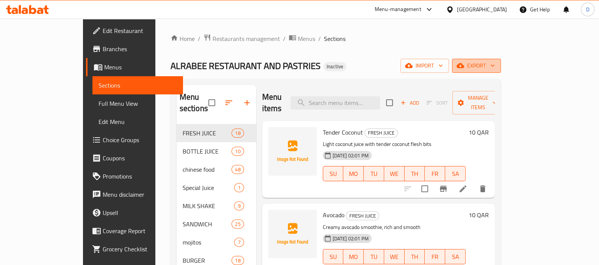
click at [495, 69] on span "export" at bounding box center [476, 65] width 37 height 9
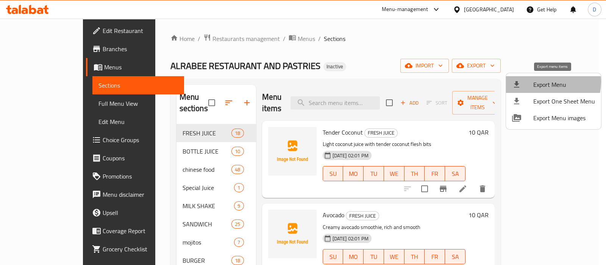
click at [544, 82] on span "Export Menu" at bounding box center [565, 84] width 62 height 9
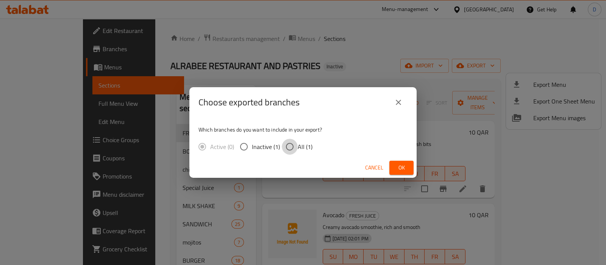
click at [290, 149] on input "All (1)" at bounding box center [290, 147] width 16 height 16
radio input "true"
click at [392, 161] on button "Ok" at bounding box center [402, 168] width 24 height 14
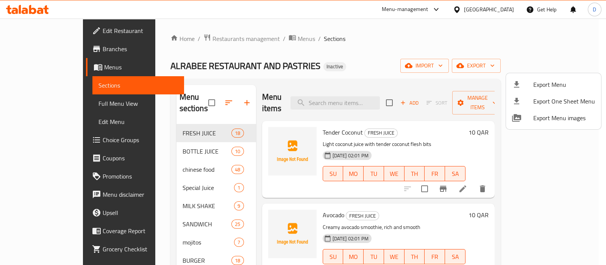
click at [53, 103] on div at bounding box center [303, 132] width 606 height 265
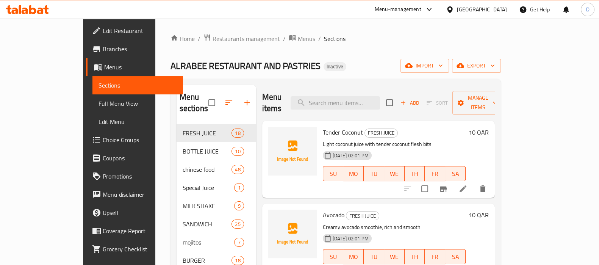
click at [99, 103] on span "Full Menu View" at bounding box center [138, 103] width 78 height 9
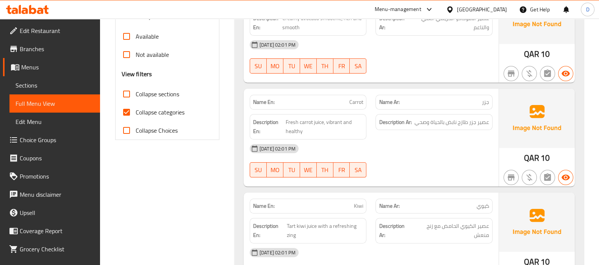
scroll to position [249, 0]
click at [134, 109] on input "Collapse categories" at bounding box center [126, 112] width 18 height 18
checkbox input "false"
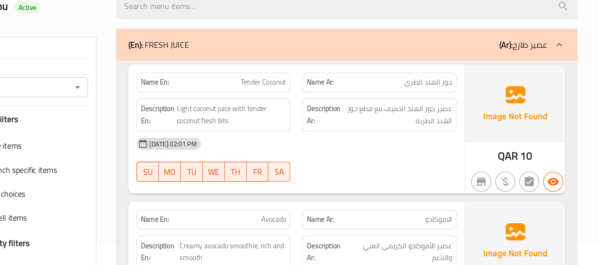
scroll to position [34, 0]
drag, startPoint x: 352, startPoint y: 110, endPoint x: 391, endPoint y: 109, distance: 39.4
click at [391, 109] on div "Name En: Tender Coconut Name Ar: جوز الهند الطري" at bounding box center [371, 108] width 252 height 24
click at [391, 109] on strong "Name Ar:" at bounding box center [389, 108] width 20 height 8
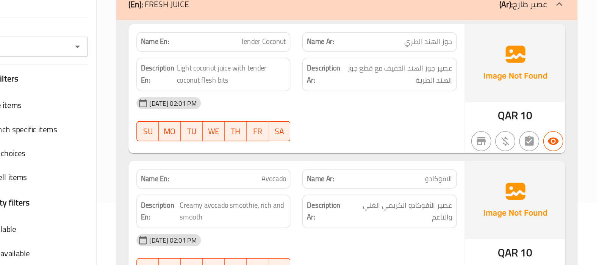
scroll to position [47, 0]
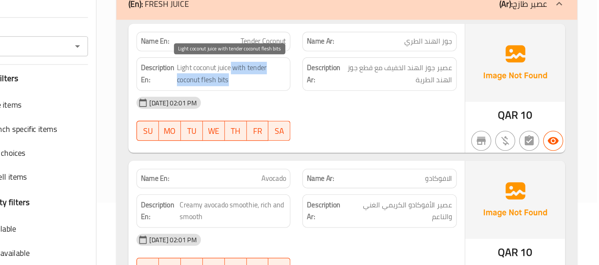
drag, startPoint x: 320, startPoint y: 112, endPoint x: 327, endPoint y: 127, distance: 16.3
click at [327, 127] on span "Light coconut juice with tender coconut flesh bits" at bounding box center [321, 120] width 83 height 19
click at [316, 126] on span "Light coconut juice with tender coconut flesh bits" at bounding box center [321, 120] width 83 height 19
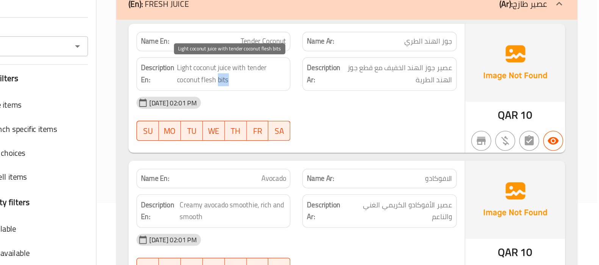
copy span "bits"
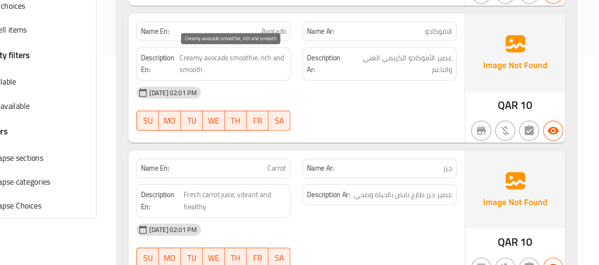
scroll to position [160, 0]
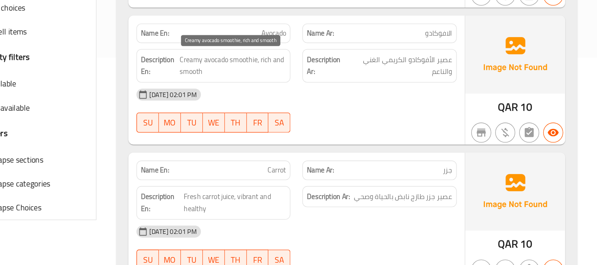
click at [327, 106] on span "Creamy avocado smoothie, rich and smooth" at bounding box center [322, 111] width 81 height 19
copy span "smoothie"
click at [383, 132] on div "[DATE] 02:01 PM" at bounding box center [371, 133] width 252 height 18
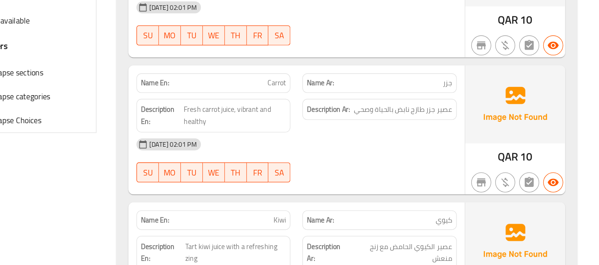
scroll to position [225, 0]
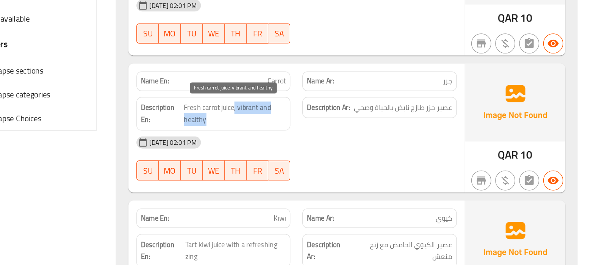
drag, startPoint x: 323, startPoint y: 144, endPoint x: 323, endPoint y: 153, distance: 8.7
click at [323, 153] on span "Fresh carrot juice, vibrant and healthy" at bounding box center [325, 150] width 78 height 19
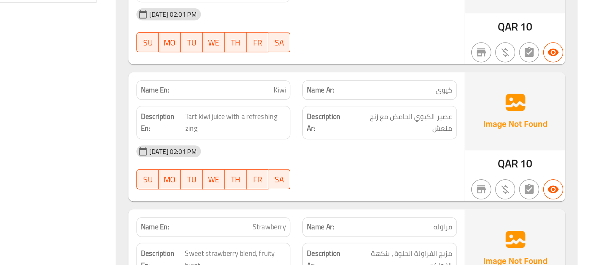
scroll to position [326, 0]
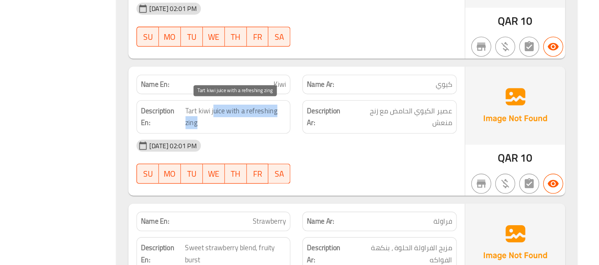
drag, startPoint x: 308, startPoint y: 147, endPoint x: 348, endPoint y: 153, distance: 40.6
click at [348, 153] on span "Tart kiwi juice with a refreshing zing" at bounding box center [325, 152] width 77 height 19
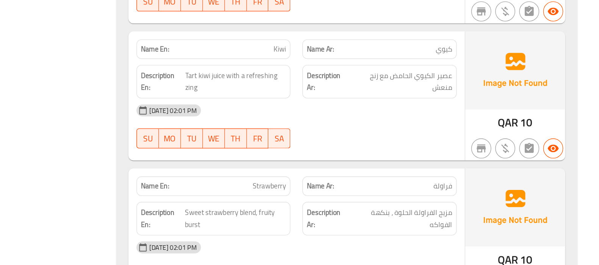
scroll to position [361, 0]
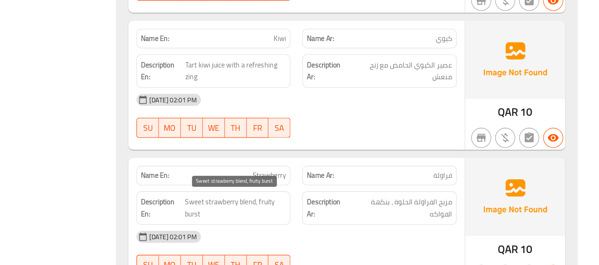
click at [288, 224] on span "Sweet strawberry blend, fruity burst" at bounding box center [324, 221] width 77 height 19
copy span "burst"
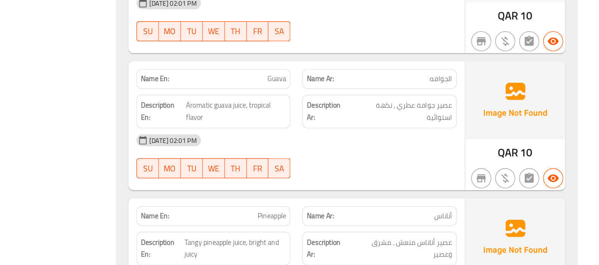
scroll to position [541, 0]
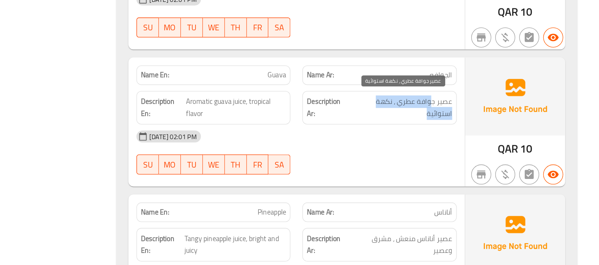
drag, startPoint x: 475, startPoint y: 142, endPoint x: 439, endPoint y: 151, distance: 37.2
click at [439, 151] on span "عصير جوافة عطري ، نكهة استوائية" at bounding box center [451, 145] width 77 height 19
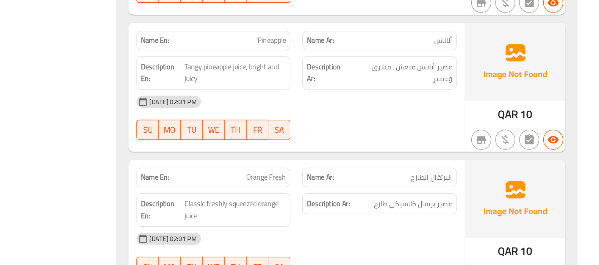
scroll to position [672, 0]
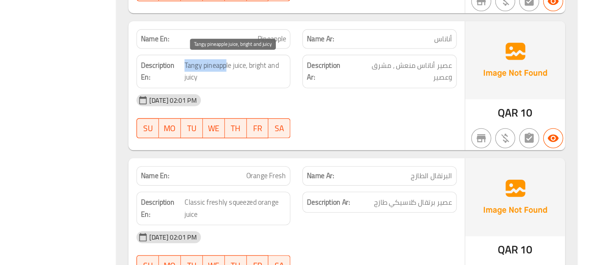
drag, startPoint x: 318, startPoint y: 115, endPoint x: 286, endPoint y: 114, distance: 31.9
click at [286, 114] on span "Tangy pineapple juice, bright and juicy" at bounding box center [324, 118] width 77 height 19
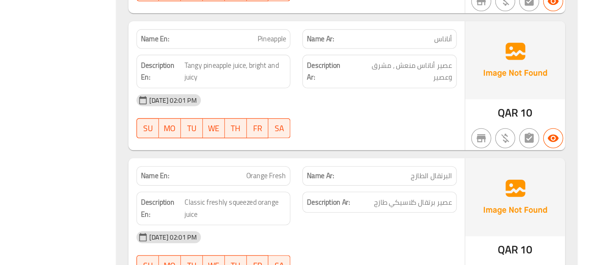
click at [378, 140] on div "[DATE] 02:01 PM" at bounding box center [371, 140] width 252 height 18
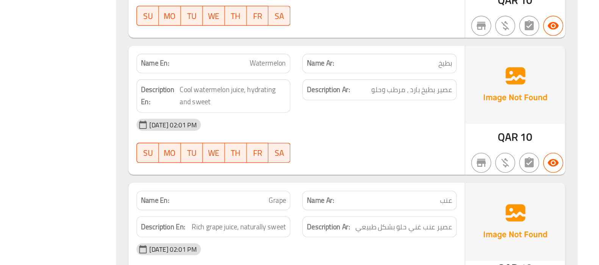
scroll to position [862, 0]
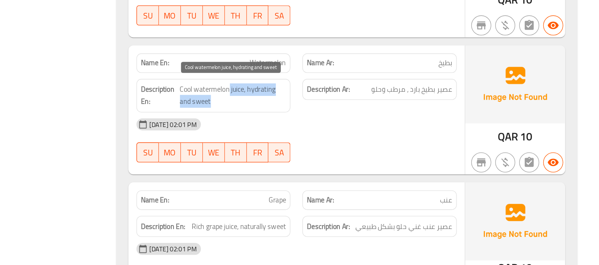
drag, startPoint x: 319, startPoint y: 132, endPoint x: 325, endPoint y: 141, distance: 10.5
click at [325, 141] on span "Cool watermelon juice, hydrating and sweet" at bounding box center [323, 136] width 81 height 19
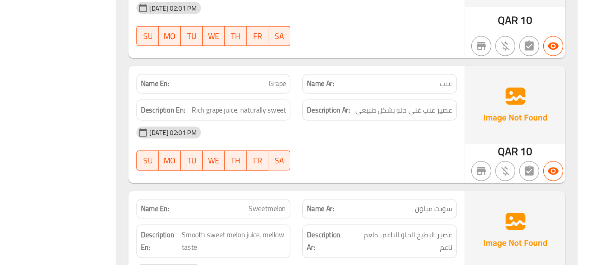
scroll to position [951, 0]
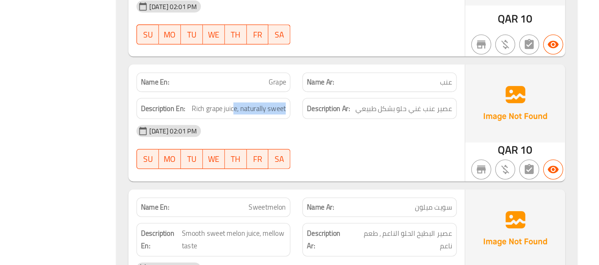
drag, startPoint x: 325, startPoint y: 144, endPoint x: 364, endPoint y: 145, distance: 39.0
click at [364, 145] on div "Description En: Rich grape juice, naturally sweet" at bounding box center [308, 146] width 117 height 16
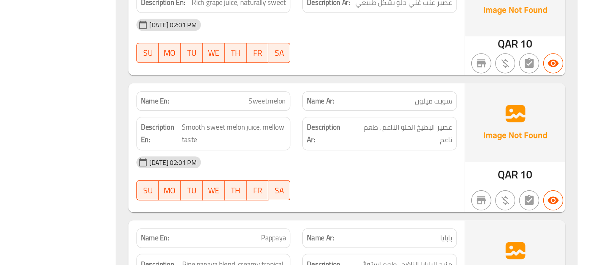
scroll to position [1032, 0]
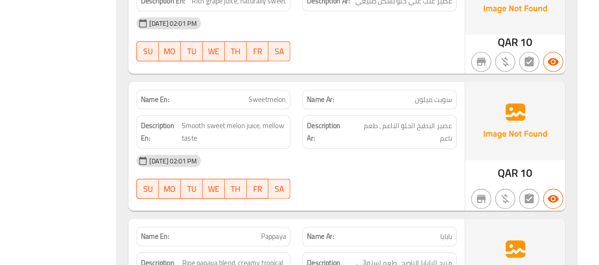
click at [355, 138] on span "Sweetmelon" at bounding box center [349, 139] width 28 height 8
copy span "Sweetmelon"
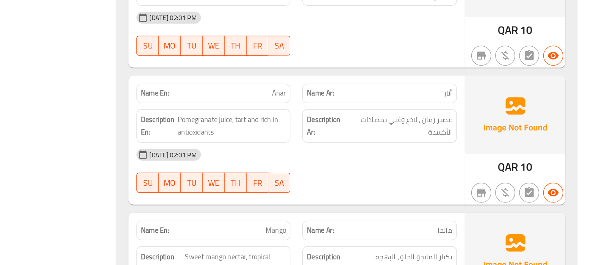
scroll to position [1257, 0]
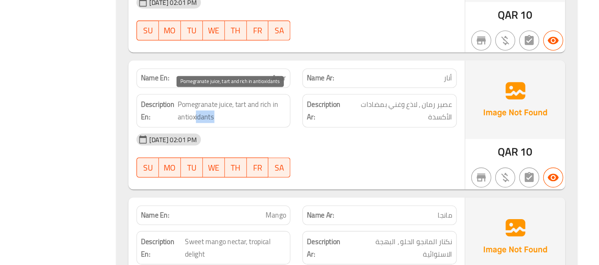
drag, startPoint x: 294, startPoint y: 149, endPoint x: 317, endPoint y: 150, distance: 22.7
click at [317, 150] on span "Pomegranate juice, tart and rich in antioxidants" at bounding box center [322, 147] width 82 height 19
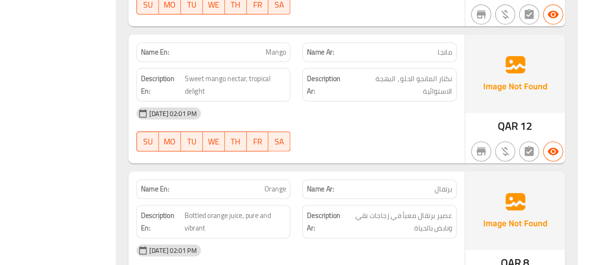
scroll to position [1380, 0]
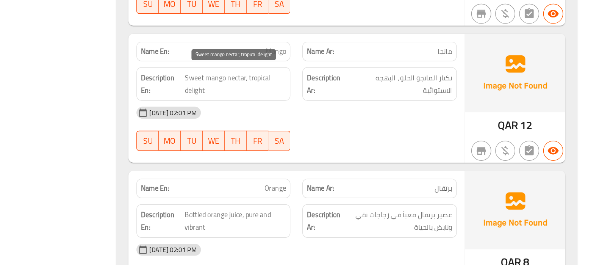
click at [327, 121] on span "Sweet mango nectar, tropical delight" at bounding box center [324, 127] width 77 height 19
copy span "nectar"
click at [321, 119] on span "Sweet mango nectar, tropical delight" at bounding box center [324, 127] width 77 height 19
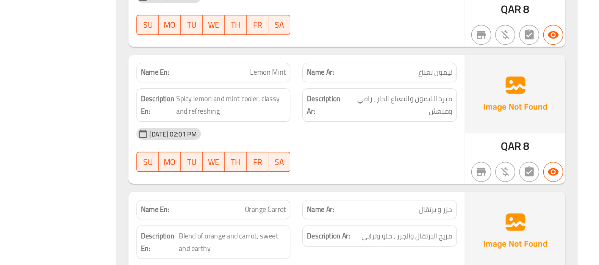
scroll to position [1573, 0]
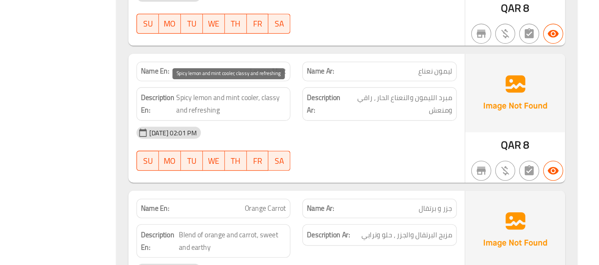
click at [338, 133] on span "Spicy lemon and mint cooler, classy and refreshing" at bounding box center [321, 142] width 83 height 19
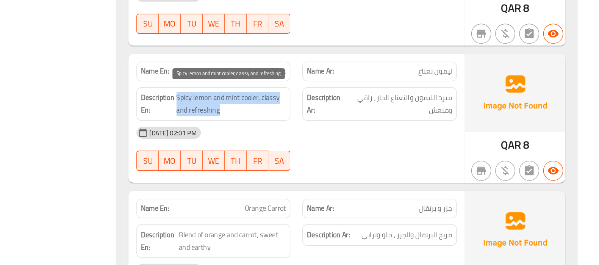
copy span "Spicy lemon and mint cooler, classy and refreshing"
click at [338, 133] on span "Spicy lemon and mint cooler, classy and refreshing" at bounding box center [321, 142] width 83 height 19
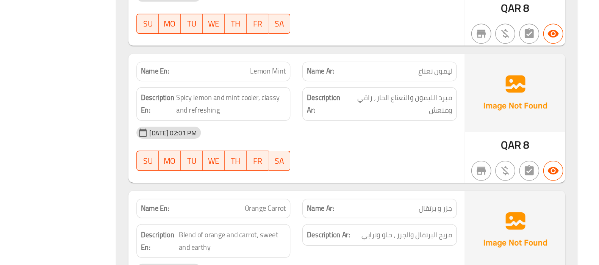
click at [351, 117] on span "Lemon Mint" at bounding box center [349, 118] width 27 height 8
copy span "Lemon Mint"
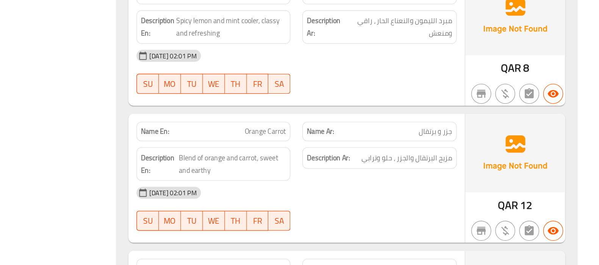
scroll to position [1632, 0]
click at [450, 107] on div "[DATE] 02:01 PM" at bounding box center [371, 106] width 252 height 18
click at [336, 159] on span "Orange Carrot" at bounding box center [347, 163] width 31 height 8
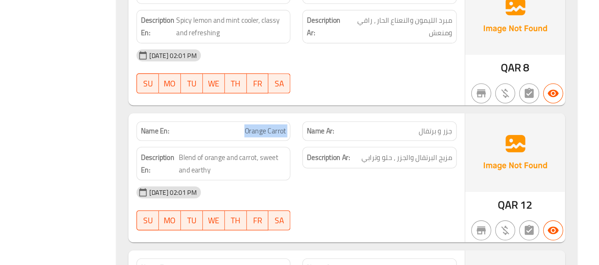
copy span "Orange Carrot"
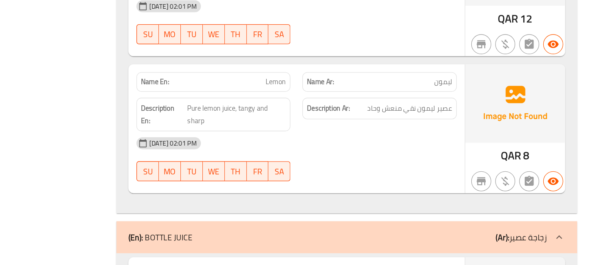
scroll to position [1774, 0]
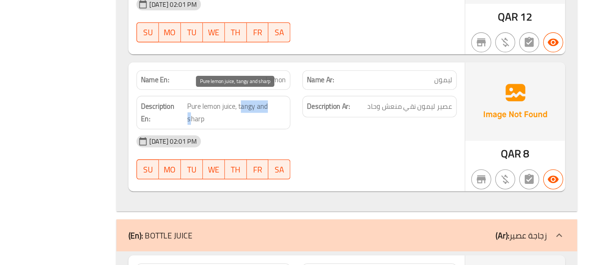
drag, startPoint x: 330, startPoint y: 139, endPoint x: 353, endPoint y: 139, distance: 22.7
click at [353, 140] on span "Pure lemon juice, tangy and sharp" at bounding box center [325, 149] width 75 height 19
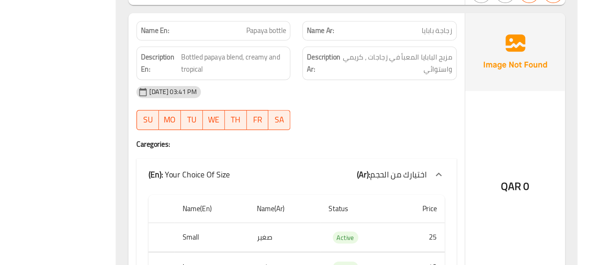
scroll to position [2437, 0]
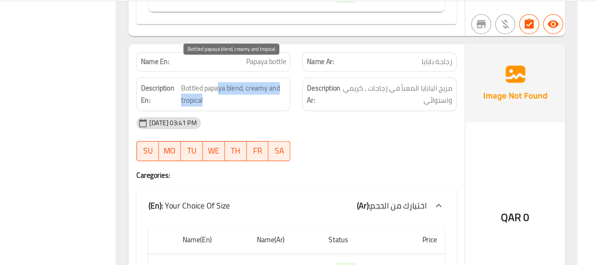
drag, startPoint x: 311, startPoint y: 72, endPoint x: 319, endPoint y: 79, distance: 10.2
click at [319, 80] on span "Bottled papaya blend, creamy and tropical" at bounding box center [323, 89] width 80 height 19
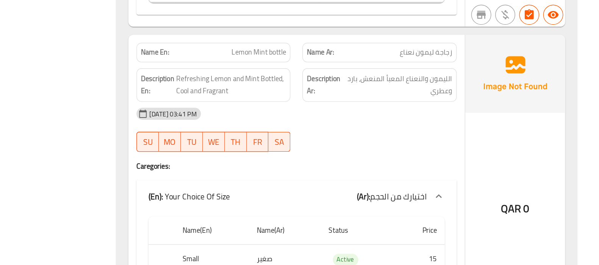
scroll to position [2627, 0]
copy span "Lemon Mint bottle"
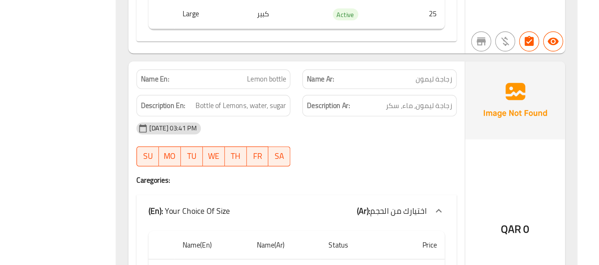
scroll to position [2836, 0]
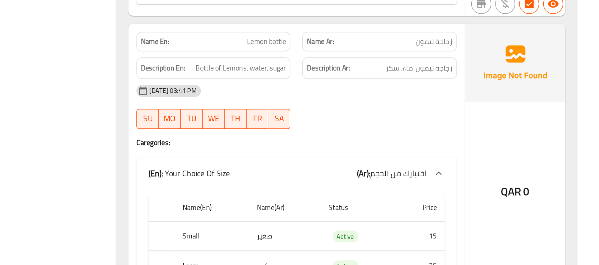
scroll to position [2865, 0]
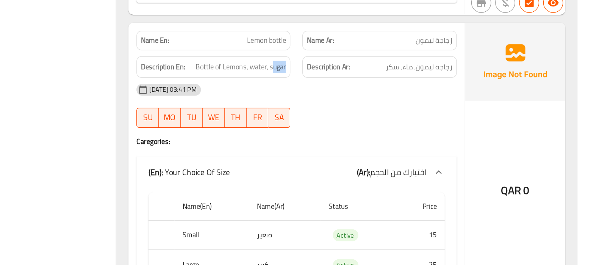
drag, startPoint x: 353, startPoint y: 97, endPoint x: 367, endPoint y: 97, distance: 14.4
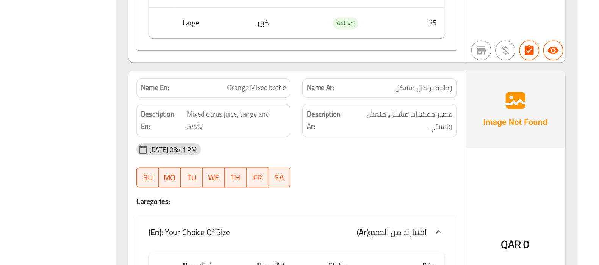
scroll to position [3048, 0]
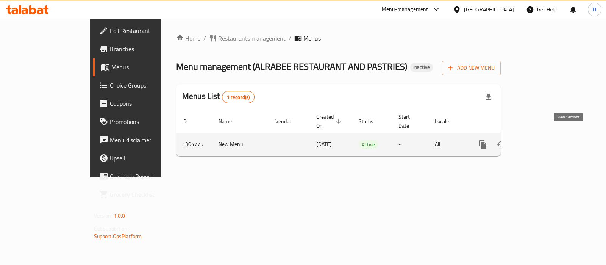
click at [542, 140] on icon "enhanced table" at bounding box center [537, 144] width 9 height 9
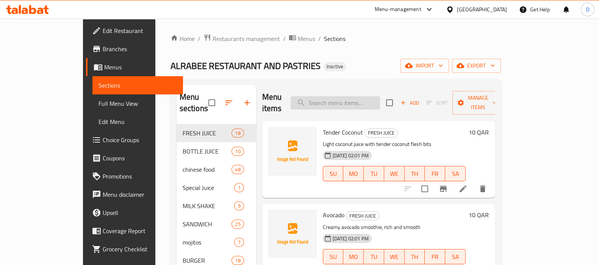
click at [340, 100] on input "search" at bounding box center [335, 102] width 89 height 13
paste input "bits"
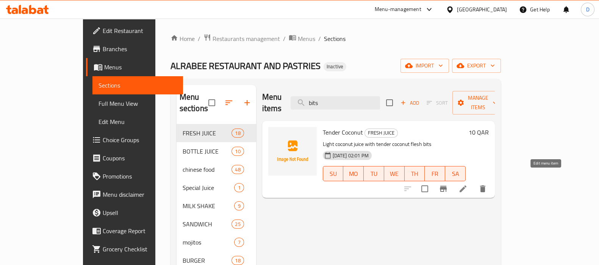
type input "bits"
click at [468, 184] on icon at bounding box center [462, 188] width 9 height 9
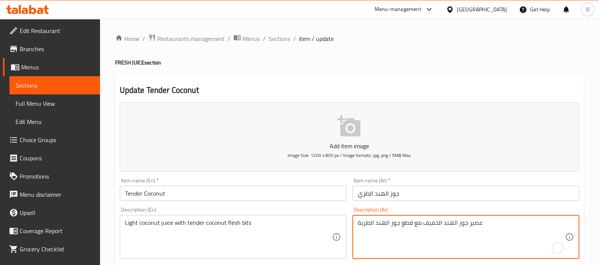
click at [406, 224] on textarea "عصير جوز الهند الخفيف مع قطع جوز الهند الطرية" at bounding box center [461, 237] width 207 height 36
paste textarea "تات"
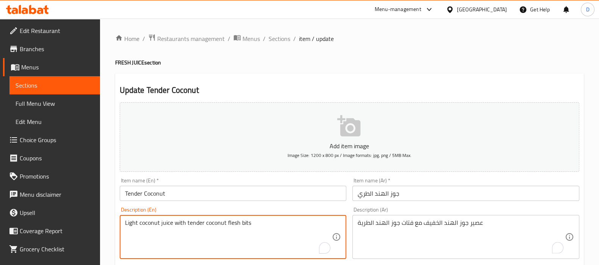
click at [233, 225] on textarea "Light coconut juice with tender coconut flesh bits" at bounding box center [228, 237] width 207 height 36
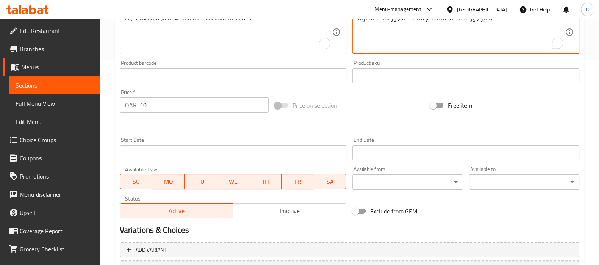
scroll to position [270, 0]
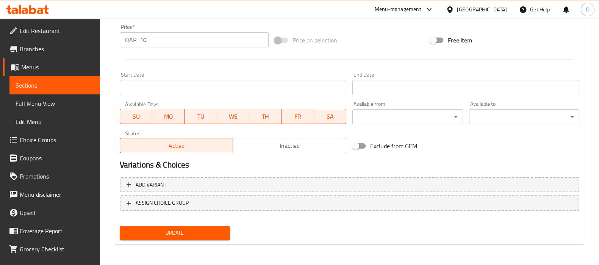
type textarea "عصير جوز الهند الخفيف مع فتات لحم جوز الهند الطرية"
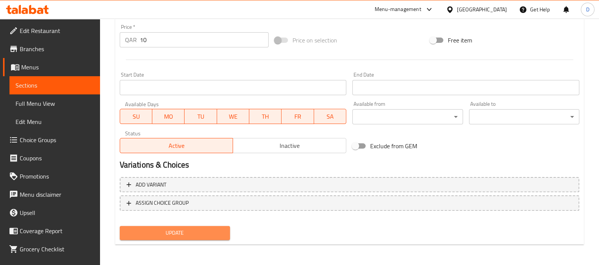
click at [197, 228] on span "Update" at bounding box center [175, 232] width 98 height 9
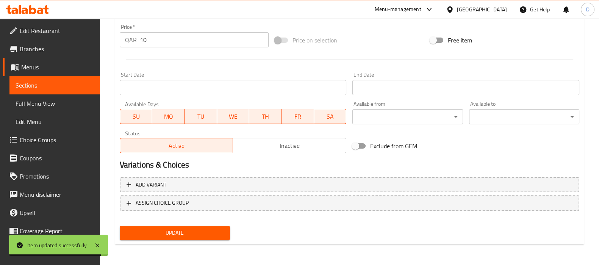
click at [73, 86] on span "Sections" at bounding box center [55, 85] width 78 height 9
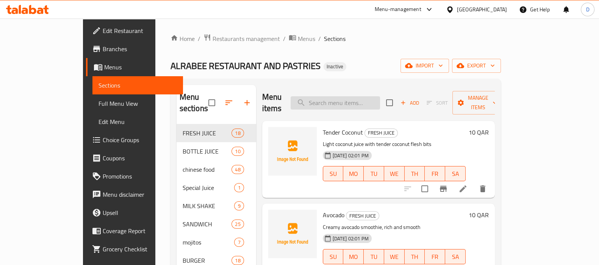
click at [338, 98] on input "search" at bounding box center [335, 102] width 89 height 13
paste input "smoothie"
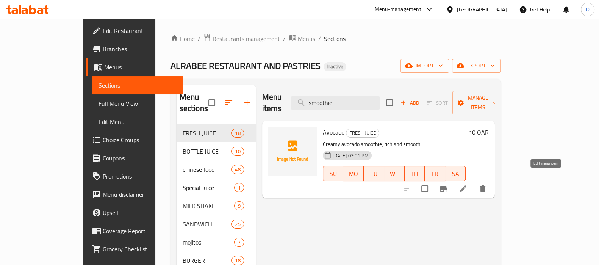
type input "smoothie"
click at [468, 184] on icon at bounding box center [462, 188] width 9 height 9
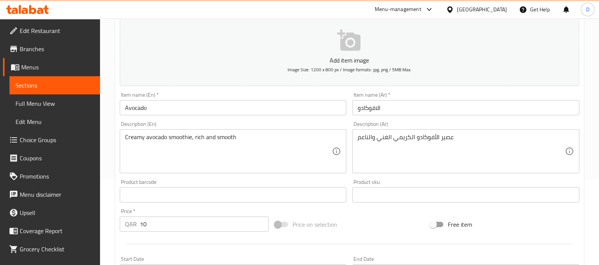
scroll to position [86, 0]
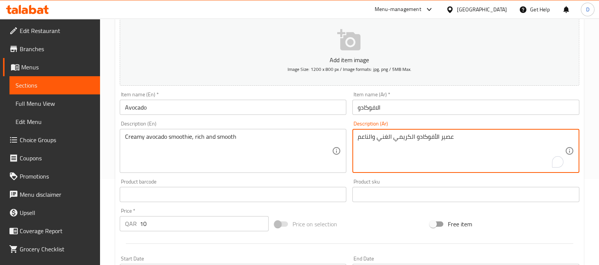
drag, startPoint x: 441, startPoint y: 136, endPoint x: 464, endPoint y: 137, distance: 22.7
click at [448, 138] on textarea "سموثي الأفوكادو الكريمي الغني والناعم" at bounding box center [461, 151] width 207 height 36
type textarea "سموثي الأفوكادو الكريمي الغني والناعم"
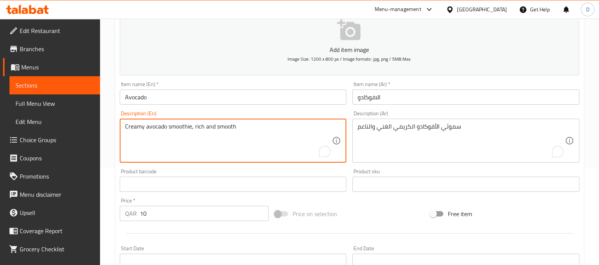
scroll to position [270, 0]
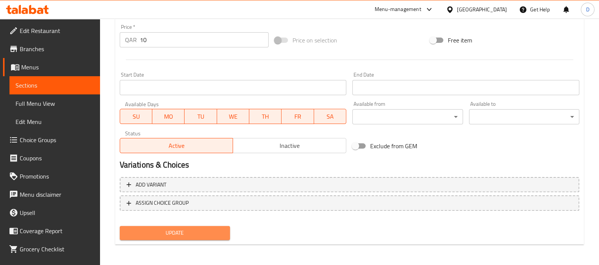
click at [200, 233] on span "Update" at bounding box center [175, 232] width 98 height 9
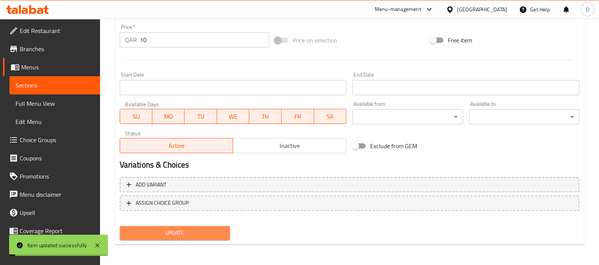
click at [200, 233] on span "Update" at bounding box center [175, 232] width 98 height 9
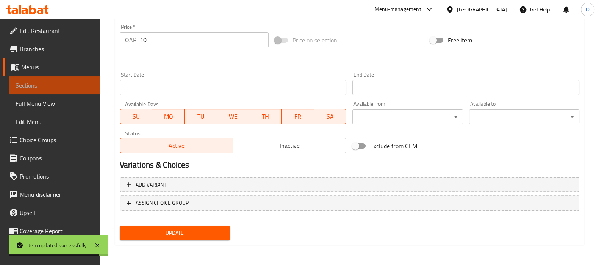
click at [81, 86] on span "Sections" at bounding box center [55, 85] width 78 height 9
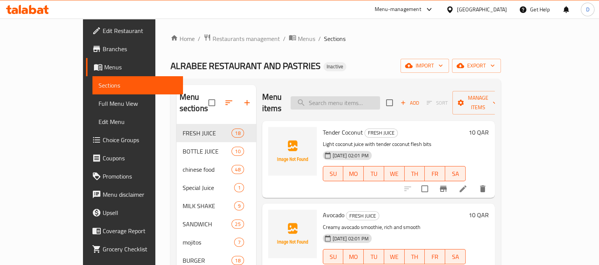
click at [345, 100] on input "search" at bounding box center [335, 102] width 89 height 13
paste input "burst"
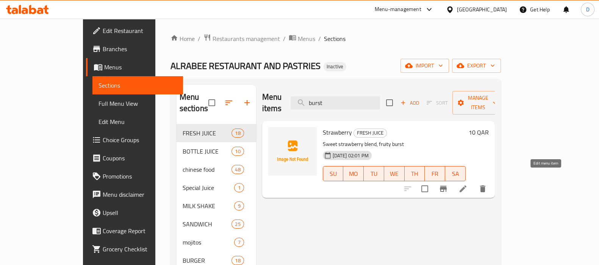
type input "burst"
click at [468, 184] on icon at bounding box center [462, 188] width 9 height 9
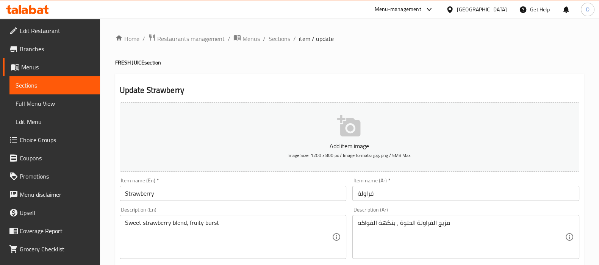
scroll to position [28, 0]
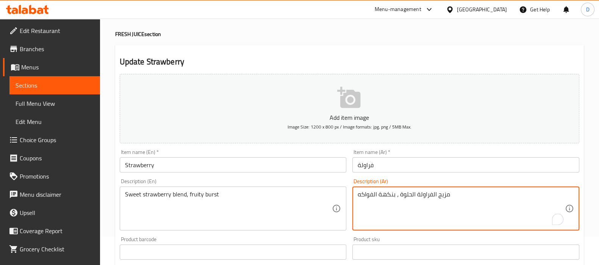
drag, startPoint x: 395, startPoint y: 196, endPoint x: 380, endPoint y: 196, distance: 15.5
paste textarea "ينفجر"
click at [377, 196] on textarea "مزيج الفراولة الحلوة ، ينفجر الفواكه" at bounding box center [461, 209] width 207 height 36
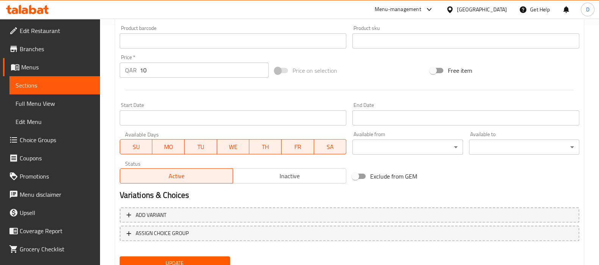
scroll to position [270, 0]
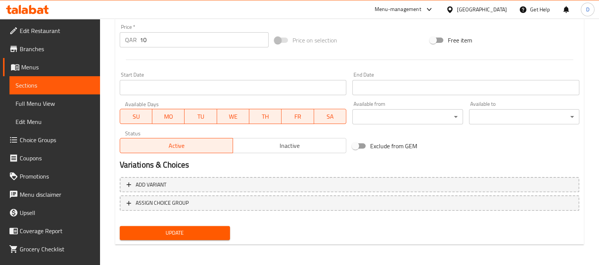
type textarea "مزيج الفراولة الحلوة ، ينفجر بالفواكه"
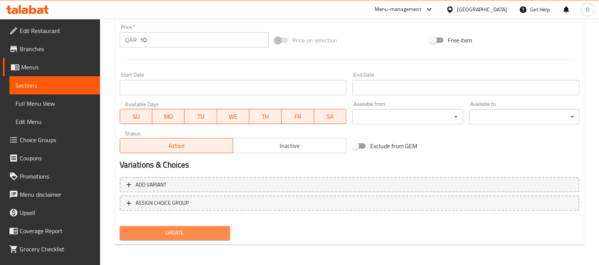
click at [201, 236] on span "Update" at bounding box center [175, 232] width 98 height 9
click at [180, 226] on button "Update" at bounding box center [175, 233] width 110 height 14
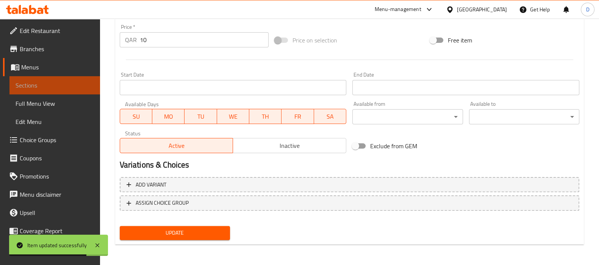
click at [78, 87] on span "Sections" at bounding box center [55, 85] width 78 height 9
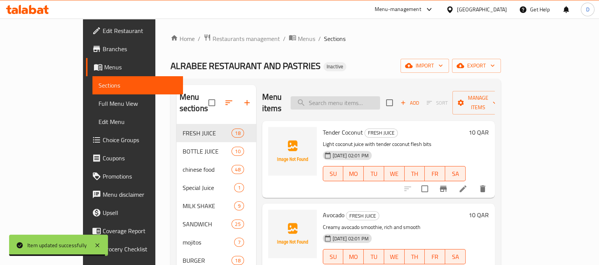
click at [338, 96] on input "search" at bounding box center [335, 102] width 89 height 13
paste input "Tangy pineapple juice, bright and juicy"
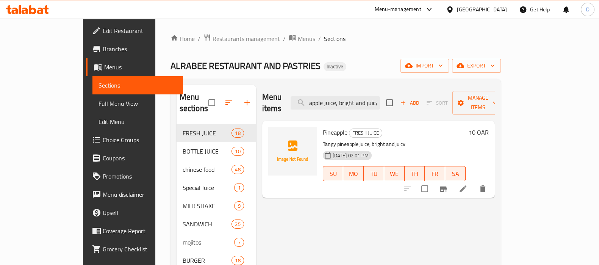
type input "Tangy pineapple juice, bright and juicy"
click at [474, 182] on li at bounding box center [462, 189] width 21 height 14
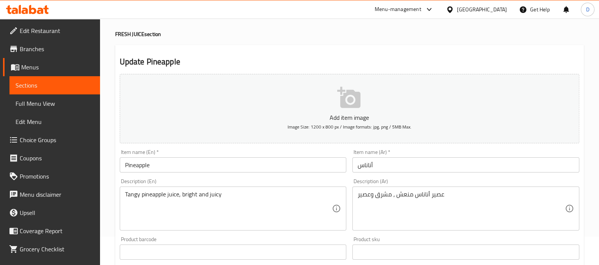
scroll to position [36, 0]
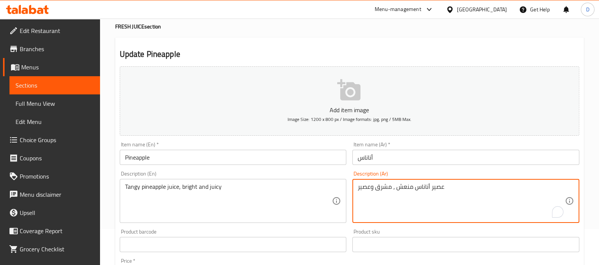
drag, startPoint x: 372, startPoint y: 190, endPoint x: 354, endPoint y: 189, distance: 18.6
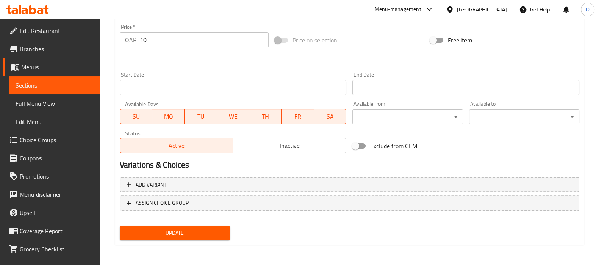
type textarea "عصير أناناس منعش ، مشرق وجوسي"
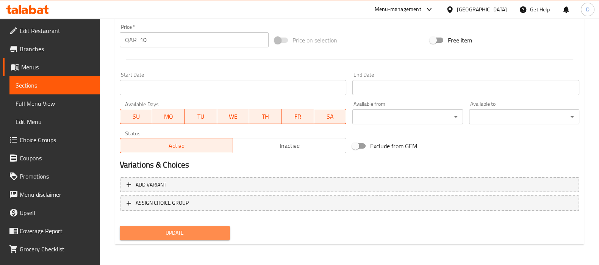
click at [219, 228] on span "Update" at bounding box center [175, 232] width 98 height 9
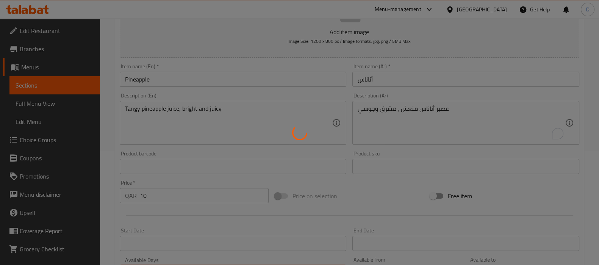
scroll to position [114, 0]
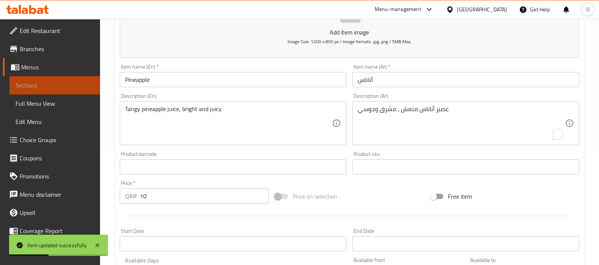
click at [56, 84] on span "Sections" at bounding box center [55, 85] width 78 height 9
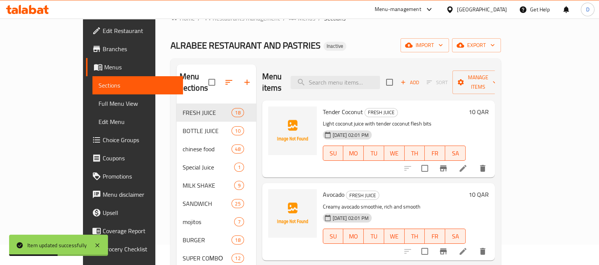
scroll to position [16, 0]
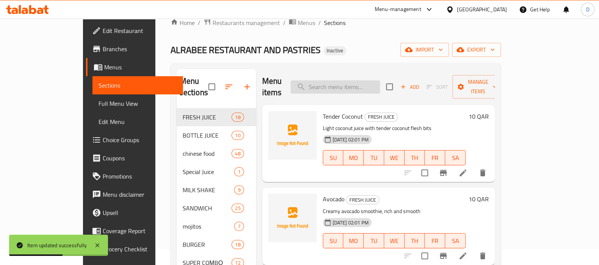
paste input "Classic freshly squeezed orange juice"
click at [368, 81] on input "search" at bounding box center [335, 86] width 89 height 13
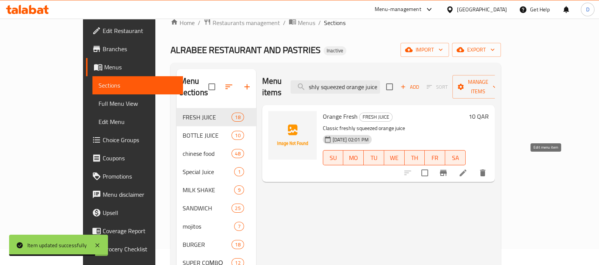
type input "Classic freshly squeezed orange juice"
click at [468, 168] on icon at bounding box center [462, 172] width 9 height 9
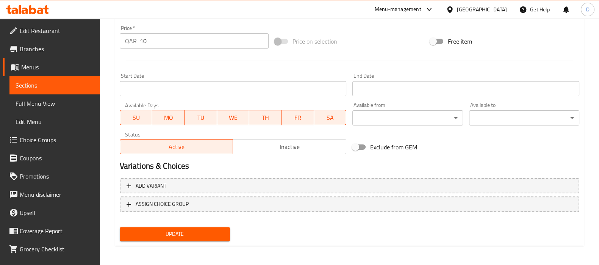
scroll to position [270, 0]
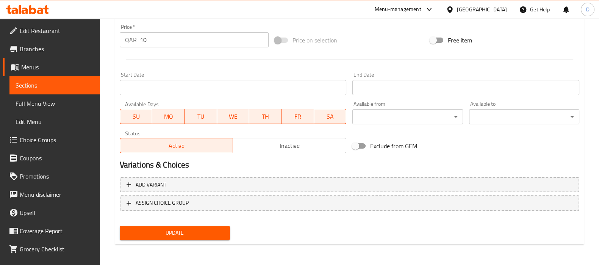
type textarea "عصير برتقال كبس كلاسيكي طازج"
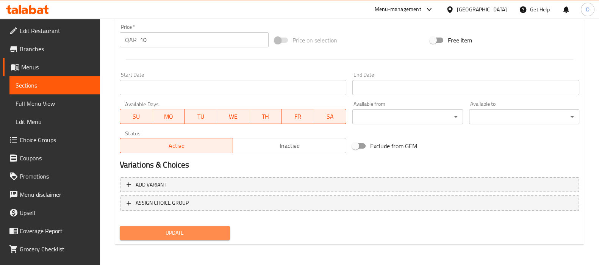
click at [157, 232] on span "Update" at bounding box center [175, 232] width 98 height 9
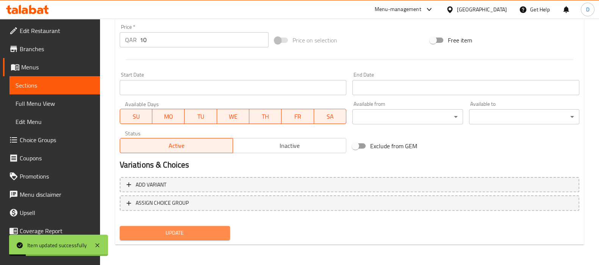
click at [157, 232] on span "Update" at bounding box center [175, 232] width 98 height 9
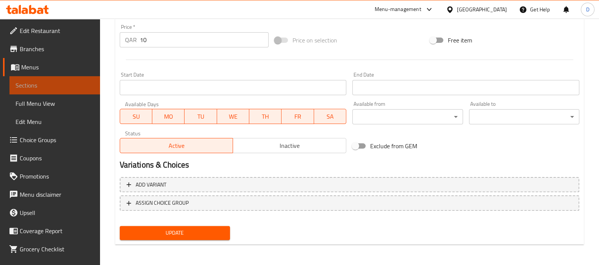
click at [66, 84] on span "Sections" at bounding box center [55, 85] width 78 height 9
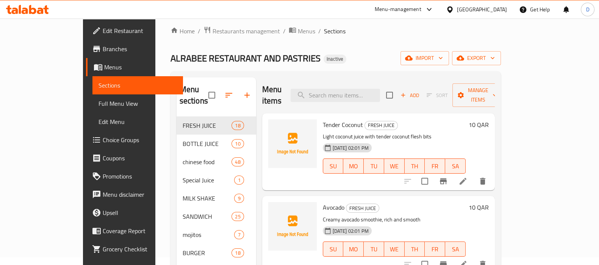
scroll to position [6, 0]
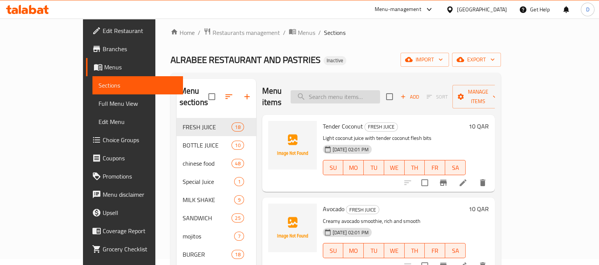
click at [333, 90] on input "search" at bounding box center [335, 96] width 89 height 13
paste input "Sweetmelon"
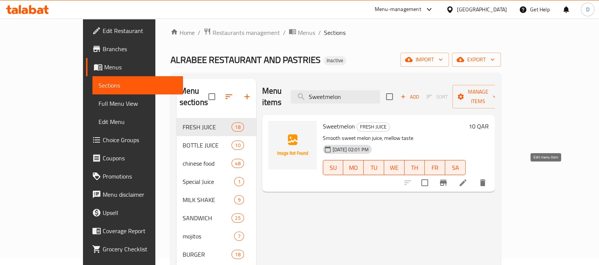
type input "Sweetmelon"
click at [468, 178] on icon at bounding box center [462, 182] width 9 height 9
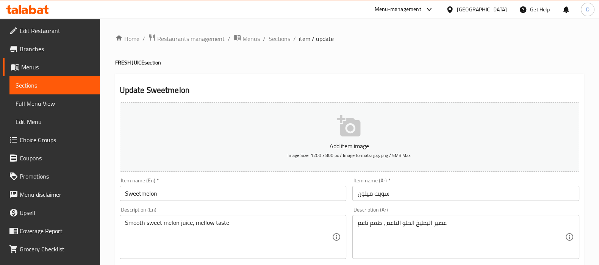
scroll to position [72, 0]
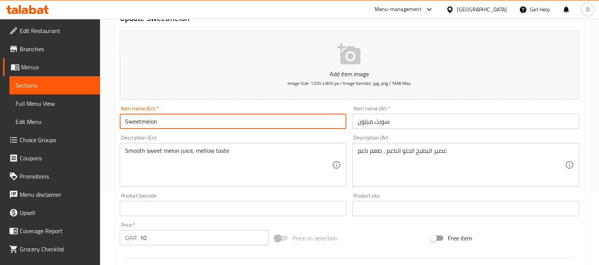
click at [146, 119] on input "Sweetmelon" at bounding box center [233, 121] width 227 height 15
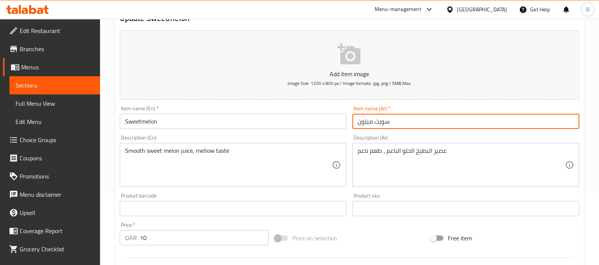
click at [399, 123] on input "سويت ميلون" at bounding box center [465, 121] width 227 height 15
type input "شمام"
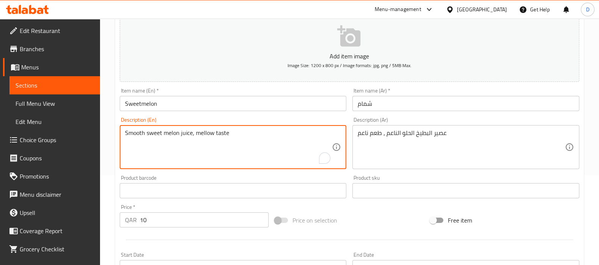
scroll to position [92, 0]
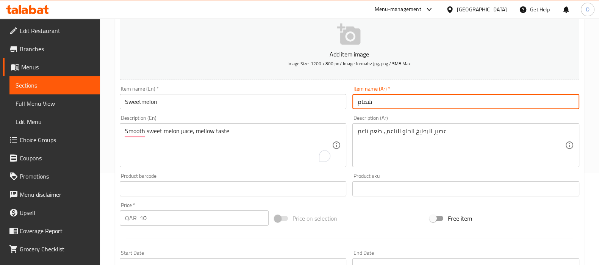
click at [362, 105] on input "شمام" at bounding box center [465, 101] width 227 height 15
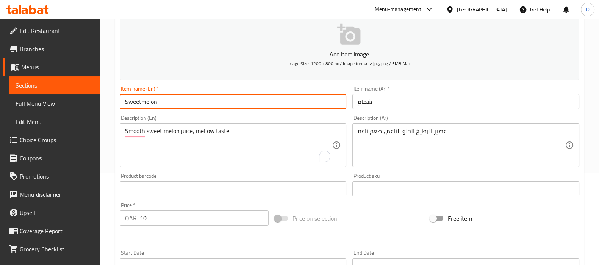
click at [152, 97] on input "Sweetmelon" at bounding box center [233, 101] width 227 height 15
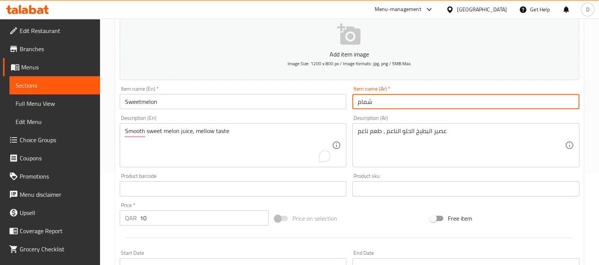
click at [364, 104] on input "شمام" at bounding box center [465, 101] width 227 height 15
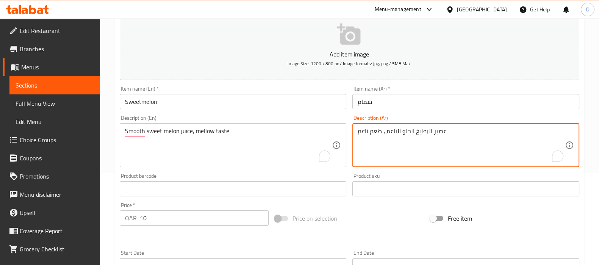
click at [423, 134] on textarea "عصير البطيخ الحلو الناعم ، طعم ناعم" at bounding box center [461, 145] width 207 height 36
drag, startPoint x: 403, startPoint y: 133, endPoint x: 431, endPoint y: 134, distance: 28.4
click at [431, 134] on textarea "عصير البطيخ الحلو الناعم ، طعم ناعم" at bounding box center [461, 145] width 207 height 36
paste textarea "مام"
click at [399, 133] on textarea "عصير شمام الناعم ، طعم ناعم" at bounding box center [461, 145] width 207 height 36
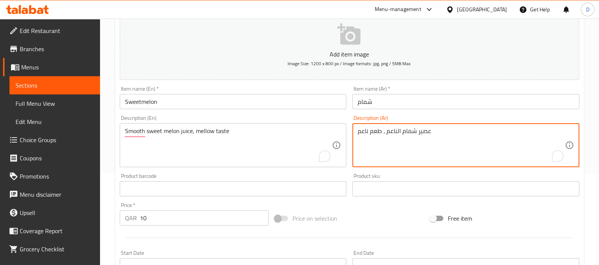
click at [398, 133] on textarea "عصير شمام الناعم ، طعم ناعم" at bounding box center [461, 145] width 207 height 36
type textarea "عصير شمام ناعم ، طعم ناعم"
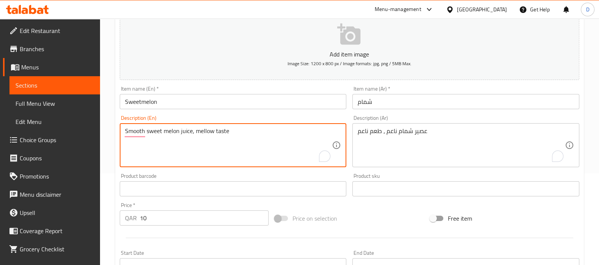
click at [199, 135] on textarea "Smooth sweet melon juice, mellow taste" at bounding box center [228, 145] width 207 height 36
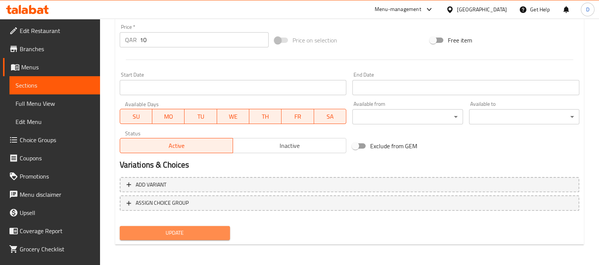
click at [186, 230] on span "Update" at bounding box center [175, 232] width 98 height 9
click at [190, 229] on span "Update" at bounding box center [175, 232] width 98 height 9
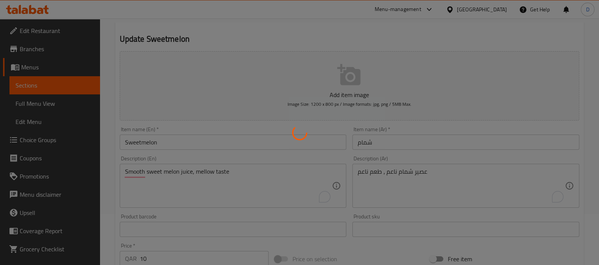
scroll to position [20, 0]
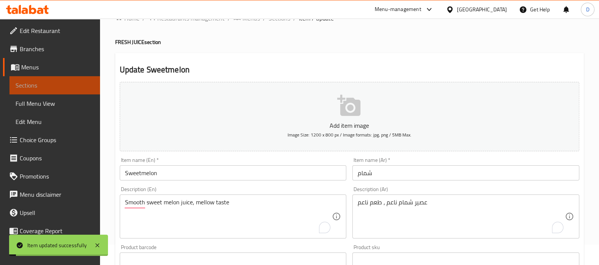
click at [74, 86] on span "Sections" at bounding box center [55, 85] width 78 height 9
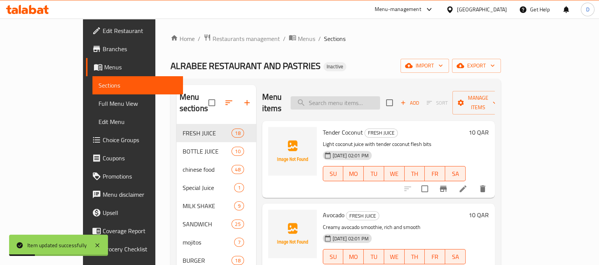
click at [380, 98] on input "search" at bounding box center [335, 102] width 89 height 13
paste input "nectar"
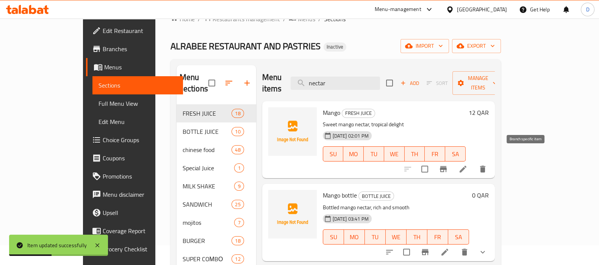
scroll to position [23, 0]
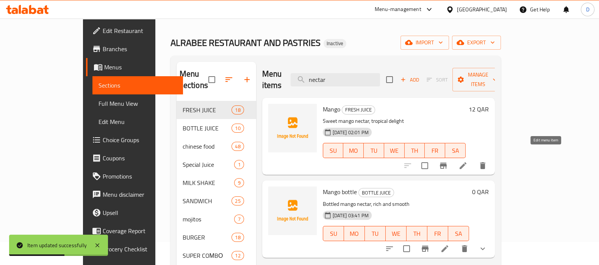
type input "nectar"
click at [468, 161] on icon at bounding box center [462, 165] width 9 height 9
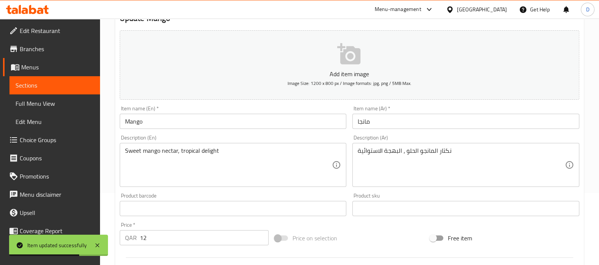
scroll to position [84, 0]
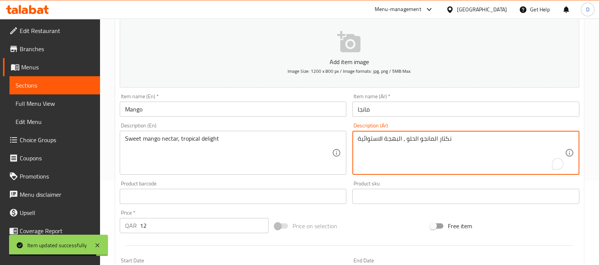
click at [393, 138] on textarea "نكتار المانجو الحلو ، البهجة الاستوائية" at bounding box center [461, 153] width 207 height 36
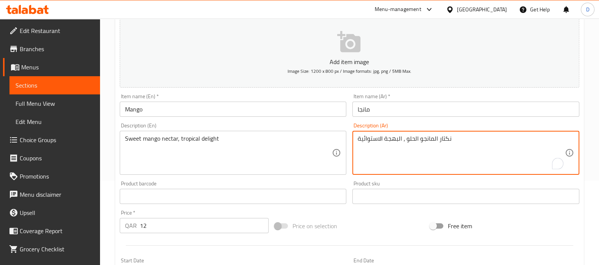
click at [381, 137] on textarea "نكتار المانجو الحلو ، البهجة الاستوائية" at bounding box center [461, 153] width 207 height 36
drag, startPoint x: 380, startPoint y: 139, endPoint x: 401, endPoint y: 138, distance: 20.5
click at [401, 138] on textarea "نكتار المانجو الحلو ، البهجة الاستوائية" at bounding box center [461, 153] width 207 height 36
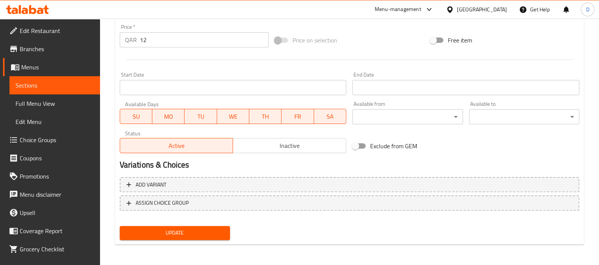
type textarea "نكتار المانجو الحلو ، ديلايت استوائية"
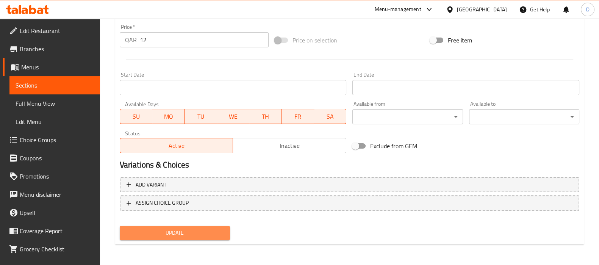
click at [169, 236] on span "Update" at bounding box center [175, 232] width 98 height 9
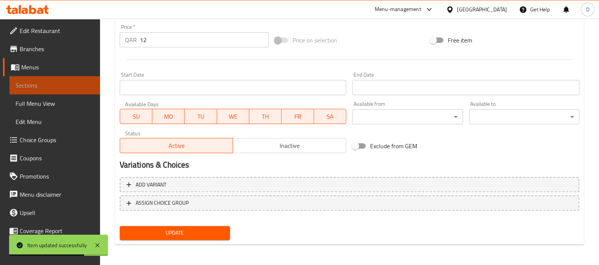
click at [83, 83] on span "Sections" at bounding box center [55, 85] width 78 height 9
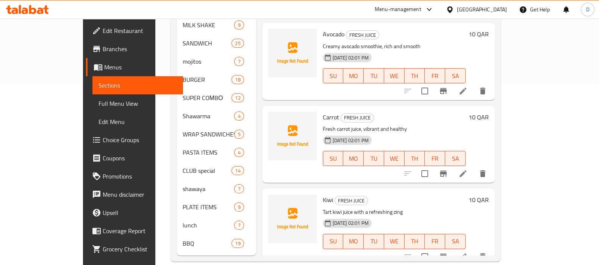
scroll to position [4, 0]
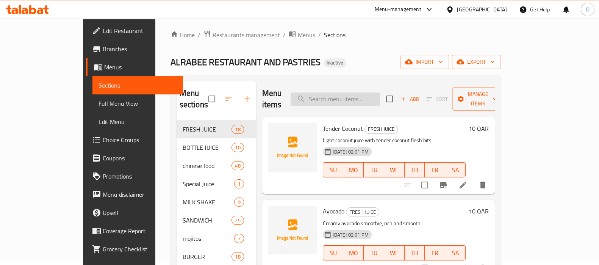
click at [335, 98] on input "search" at bounding box center [335, 98] width 89 height 13
paste input "Lemon Mint"
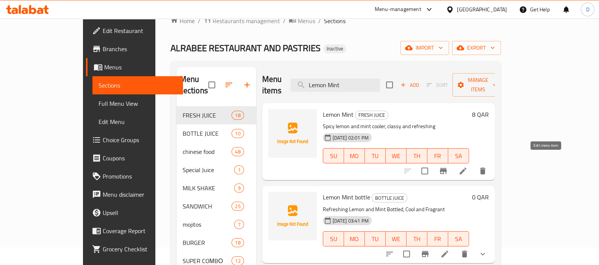
scroll to position [20, 0]
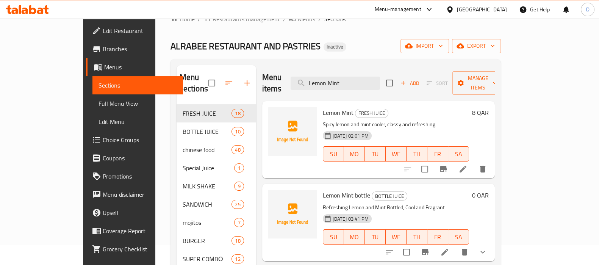
type input "Lemon Mint"
click at [474, 163] on li at bounding box center [462, 169] width 21 height 14
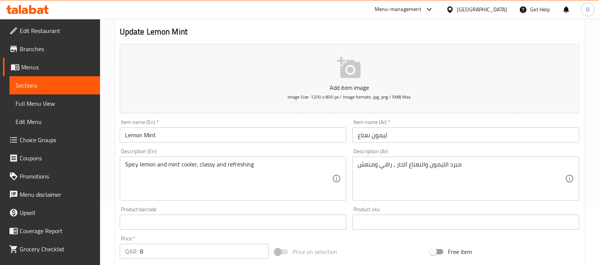
scroll to position [59, 0]
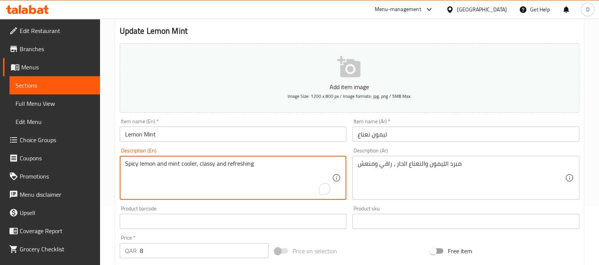
click at [133, 166] on textarea "Spicy lemon and mint cooler, classy and refreshing" at bounding box center [228, 178] width 207 height 36
paste textarea "Zest"
click at [180, 155] on div "Description (En) Zesty lemon and mint cooler, classy and refreshing Description…" at bounding box center [233, 174] width 227 height 52
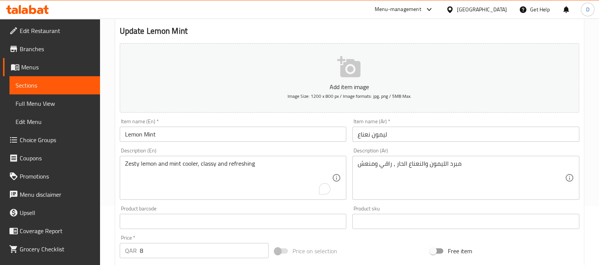
click at [180, 155] on div "Description (En) Zesty lemon and mint cooler, classy and refreshing Description…" at bounding box center [233, 174] width 227 height 52
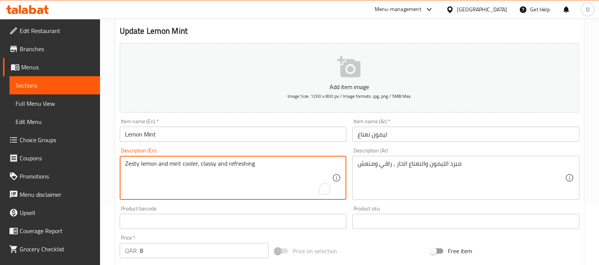
click at [171, 163] on textarea "Zesty lemon and mint cooler, classy and refreshing" at bounding box center [228, 178] width 207 height 36
paste textarea "‑mint cooler, uplifting and fresh"
type textarea "Zesty lemon‑mint cooler, uplifting and fresh"
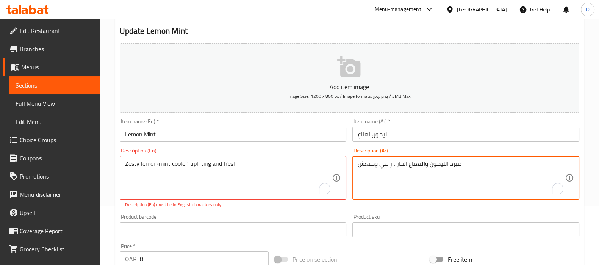
click at [382, 169] on textarea "مبرد الليمون والنعناع الحار ، راقي ومنعش" at bounding box center [461, 178] width 207 height 36
paste textarea "كهة الليمون والنعناع المنعشة والمنعشة"
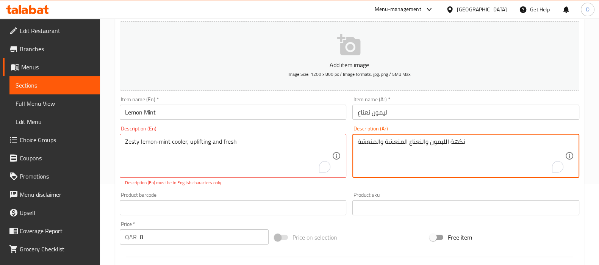
scroll to position [83, 0]
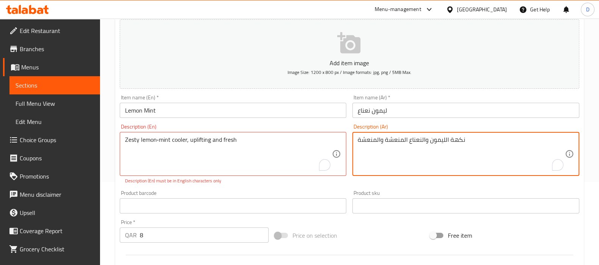
drag, startPoint x: 449, startPoint y: 143, endPoint x: 466, endPoint y: 142, distance: 17.1
click at [466, 142] on textarea "نكهة الليمون والنعناع المنعشة والمنعشة" at bounding box center [461, 154] width 207 height 36
drag, startPoint x: 404, startPoint y: 141, endPoint x: 387, endPoint y: 141, distance: 17.4
click at [387, 141] on textarea "الليمون والنعناع المنعشة والمنعشة" at bounding box center [461, 154] width 207 height 36
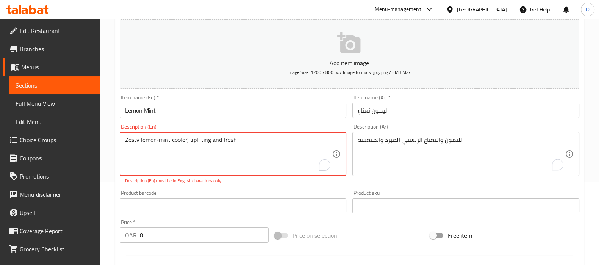
click at [202, 141] on textarea "Zesty lemon‑mint cooler, uplifting and fresh" at bounding box center [228, 154] width 207 height 36
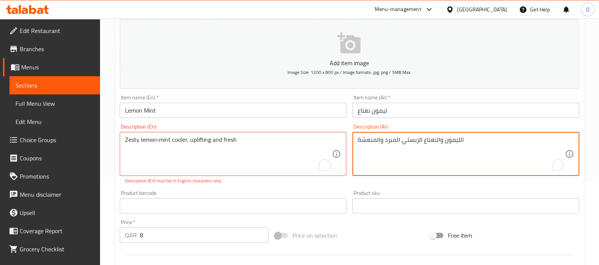
click at [385, 142] on textarea "الليمون والنعناع الزيستي المبرد والمنعشة" at bounding box center [461, 154] width 207 height 36
drag, startPoint x: 385, startPoint y: 142, endPoint x: 358, endPoint y: 144, distance: 27.3
click at [358, 144] on textarea "الليمون والنعناع الزيستي المبرد والمنعشة" at bounding box center [461, 154] width 207 height 36
click at [369, 142] on textarea "الليمون والنعناع الزيستي المبرد والمنعشة" at bounding box center [461, 154] width 207 height 36
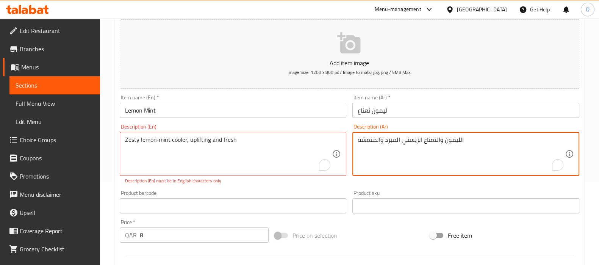
click at [369, 142] on textarea "الليمون والنعناع الزيستي المبرد والمنعشة" at bounding box center [461, 154] width 207 height 36
drag, startPoint x: 384, startPoint y: 142, endPoint x: 359, endPoint y: 142, distance: 25.4
click at [359, 142] on textarea "الليمون والنعناع الزيستي المبرد والمنعشة" at bounding box center [461, 154] width 207 height 36
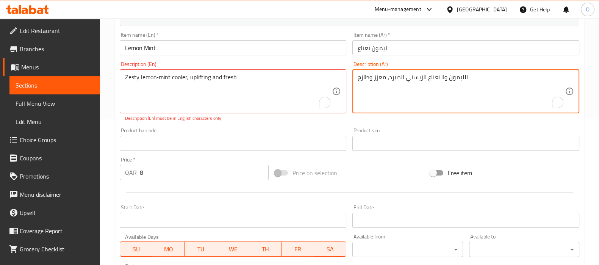
scroll to position [278, 0]
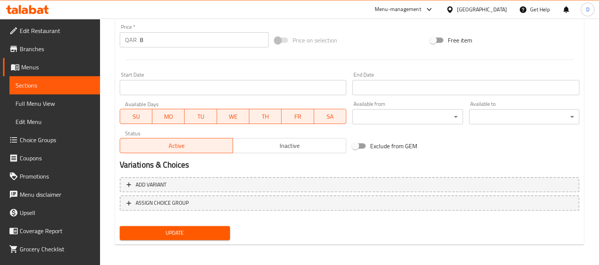
type textarea "الليمون والنعناع الزيستي المبرد، معزز وطازج"
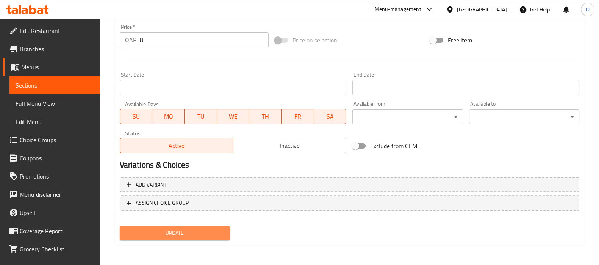
click at [184, 236] on span "Update" at bounding box center [175, 232] width 98 height 9
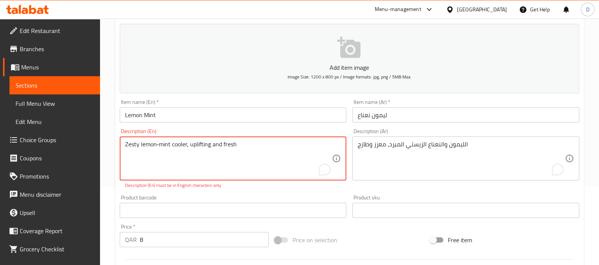
scroll to position [78, 0]
click at [210, 168] on textarea "Zesty lemon‑mint cooler, uplifting and fresh" at bounding box center [228, 159] width 207 height 36
click at [158, 147] on textarea "Zesty lemon‑mint cooler, uplifting and fresh" at bounding box center [228, 159] width 207 height 36
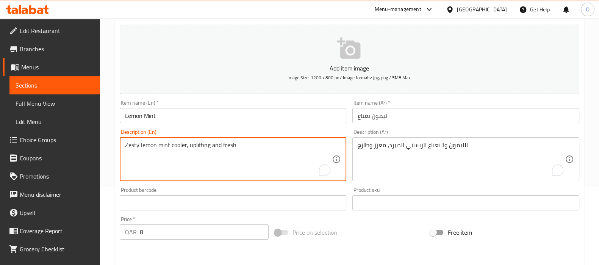
type textarea "Zesty lemon mint cooler, uplifting and fresh"
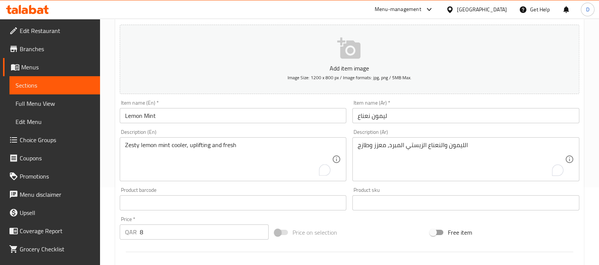
click at [117, 162] on div "Description (En) Zesty lemon mint cooler, uplifting and fresh Description (En)" at bounding box center [233, 155] width 233 height 58
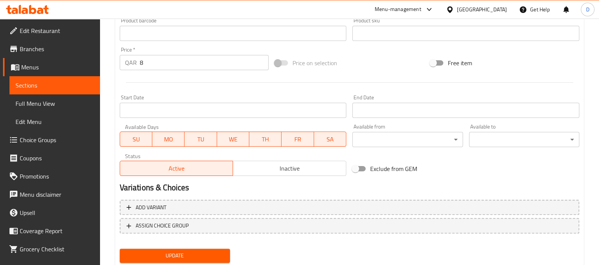
scroll to position [270, 0]
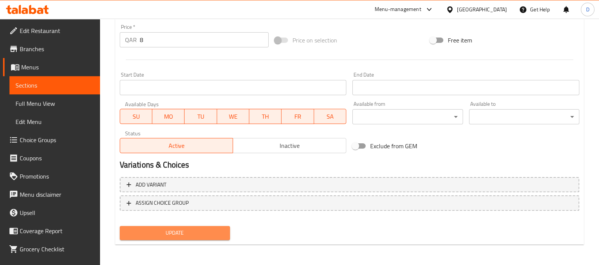
click at [175, 230] on span "Update" at bounding box center [175, 232] width 98 height 9
click at [171, 231] on span "Update" at bounding box center [175, 232] width 98 height 9
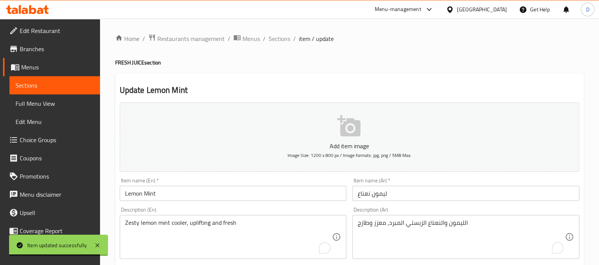
click at [149, 194] on input "Lemon Mint" at bounding box center [233, 193] width 227 height 15
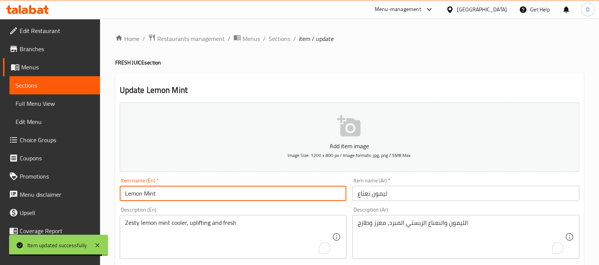
click at [149, 194] on input "Lemon Mint" at bounding box center [233, 193] width 227 height 15
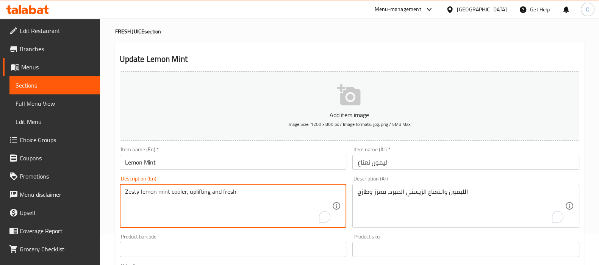
scroll to position [270, 0]
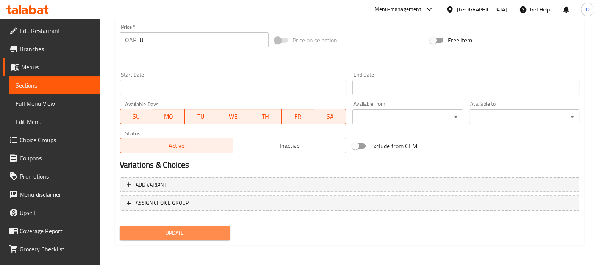
click at [205, 233] on span "Update" at bounding box center [175, 232] width 98 height 9
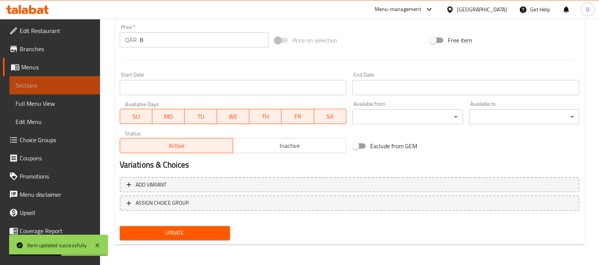
click at [79, 82] on span "Sections" at bounding box center [55, 85] width 78 height 9
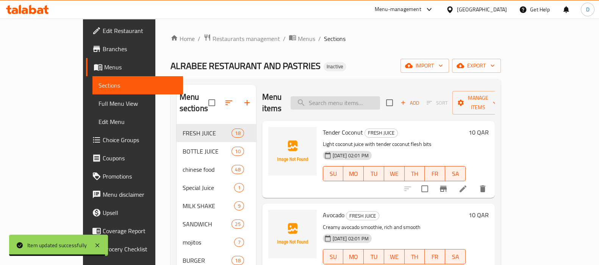
click at [354, 96] on input "search" at bounding box center [335, 102] width 89 height 13
paste input "Orange Carrot"
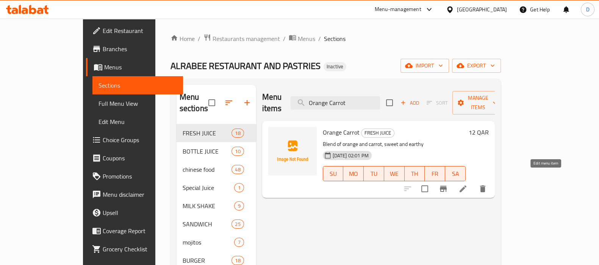
type input "Orange Carrot"
click at [468, 184] on icon at bounding box center [462, 188] width 9 height 9
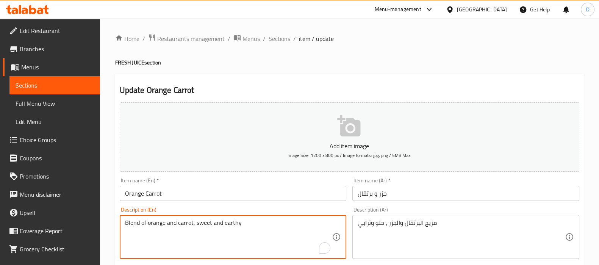
click at [155, 225] on textarea "Blend of orange and carrot, sweet and earthy" at bounding box center [228, 237] width 207 height 36
paste textarea "Orange‑carrot fusion"
click at [144, 225] on textarea "Orange‑carrot fusion, sweet and earthy" at bounding box center [228, 237] width 207 height 36
click at [164, 221] on textarea "Orange carrot fusion, sweet and earthy" at bounding box center [228, 237] width 207 height 36
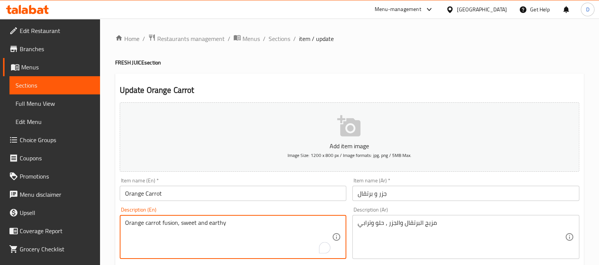
click at [164, 221] on textarea "Orange carrot fusion, sweet and earthy" at bounding box center [228, 237] width 207 height 36
type textarea "Orange carrot fusion, sweet and earthy"
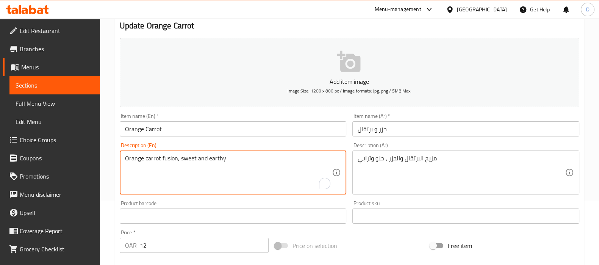
scroll to position [65, 0]
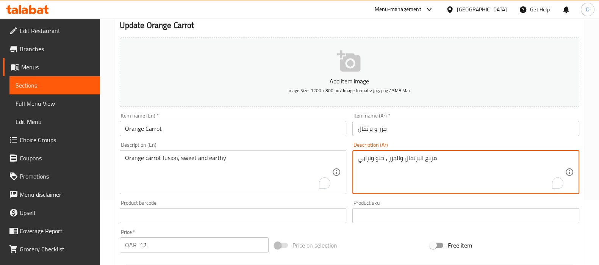
drag, startPoint x: 424, startPoint y: 160, endPoint x: 444, endPoint y: 160, distance: 19.3
paste textarea "اندما"
drag, startPoint x: 371, startPoint y: 162, endPoint x: 361, endPoint y: 162, distance: 9.9
click at [361, 162] on textarea "اندماج البرتقال والجزر ، حلو وترابي" at bounding box center [461, 172] width 207 height 36
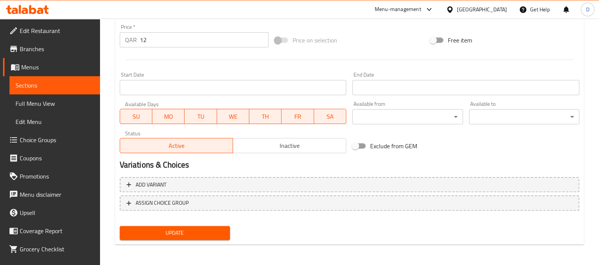
type textarea "اندماج البرتقال والجزر ، حلو وإيرثي"
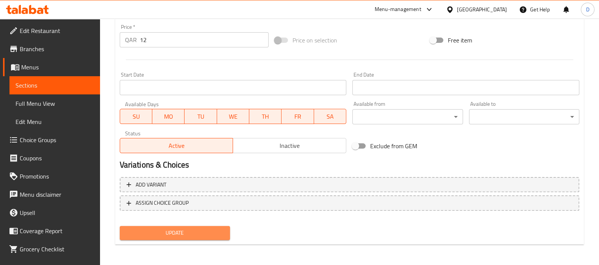
click at [218, 232] on span "Update" at bounding box center [175, 232] width 98 height 9
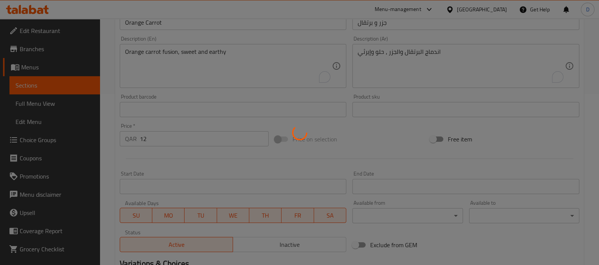
scroll to position [170, 0]
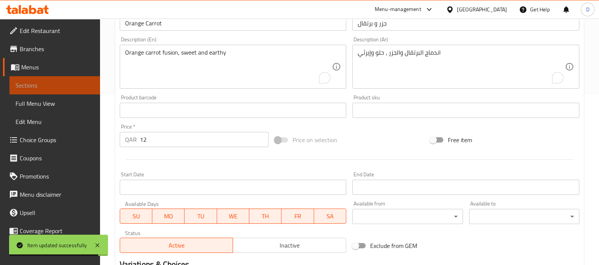
click at [75, 85] on span "Sections" at bounding box center [55, 85] width 78 height 9
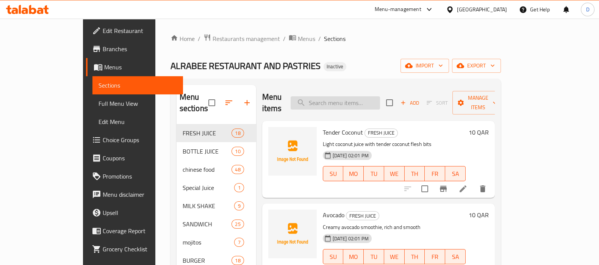
click at [347, 96] on input "search" at bounding box center [335, 102] width 89 height 13
paste input "Lemon Mint"
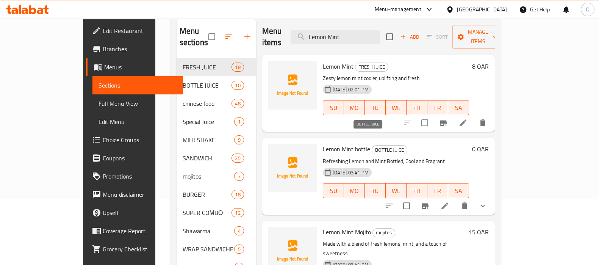
scroll to position [58, 0]
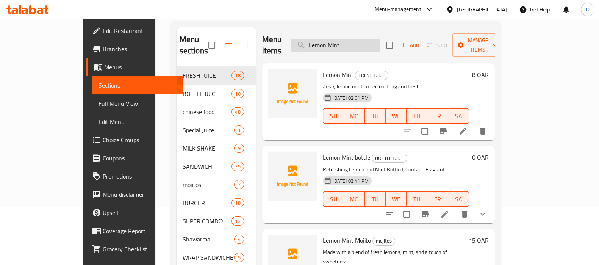
click at [364, 41] on input "Lemon Mint" at bounding box center [335, 45] width 89 height 13
paste input "bottle"
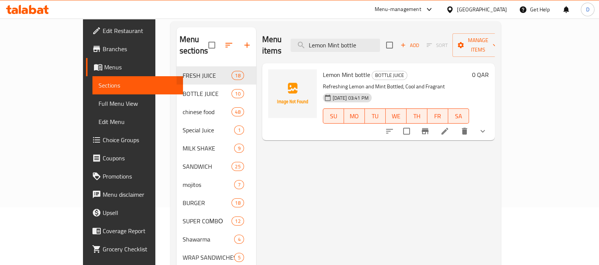
type input "Lemon Mint bottle"
click at [449, 127] on icon at bounding box center [444, 131] width 9 height 9
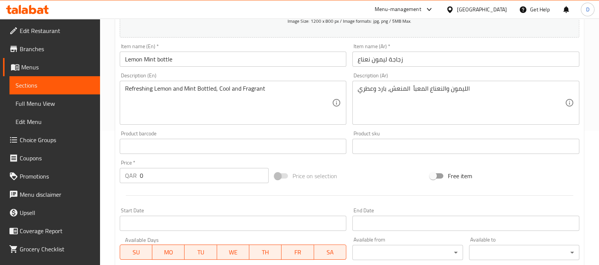
scroll to position [135, 0]
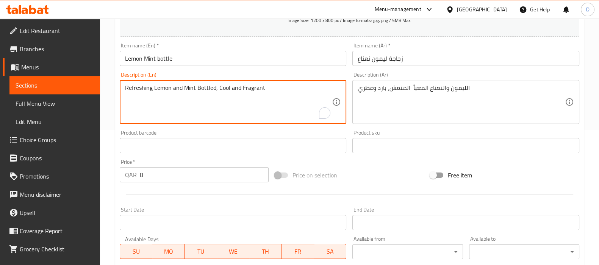
click at [252, 90] on textarea "Refreshing Lemon and Mint Bottled, Cool and Fragrant" at bounding box center [228, 102] width 207 height 36
paste textarea "Bottled lemon‑mint refresher, cool and aromatic"
type textarea "Bottled lemon‑mint refresher, cool and aromatic"
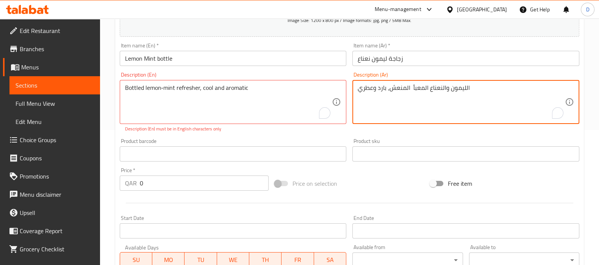
click at [419, 88] on textarea "الليمون والنعناع المعبأ المنعش، بارد وعطري" at bounding box center [461, 102] width 207 height 36
paste textarea "مشروب منعش بنكهة الليمون والنعناع معبأ في زجاجة"
drag, startPoint x: 487, startPoint y: 90, endPoint x: 495, endPoint y: 90, distance: 8.0
click at [495, 90] on textarea "مشروب منعش بنكهة الليمون والنعناع معبأ في زجاجة، بارد وعطري" at bounding box center [461, 102] width 207 height 36
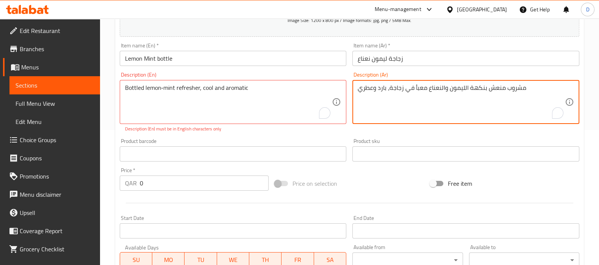
click at [495, 90] on textarea "مشروب منعش بنكهة الليمون والنعناع معبأ في زجاجة، بارد وعطري" at bounding box center [461, 102] width 207 height 36
drag, startPoint x: 469, startPoint y: 89, endPoint x: 535, endPoint y: 90, distance: 66.3
click at [535, 90] on textarea "مشروب منعش بنكهة الليمون والنعناع معبأ في زجاجة، بارد وعطري" at bounding box center [461, 102] width 207 height 36
type textarea "زجاجة الليمون والنعناع معبأ في زجاجة، بارد وعطري"
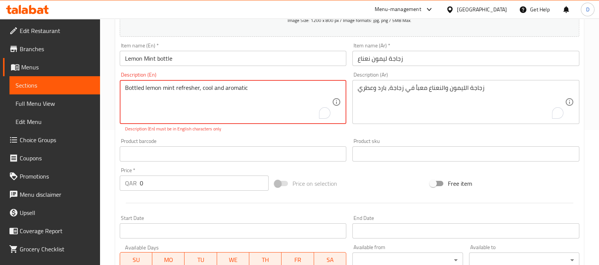
type textarea "Bottled lemon mint refresher, cool and aromatic"
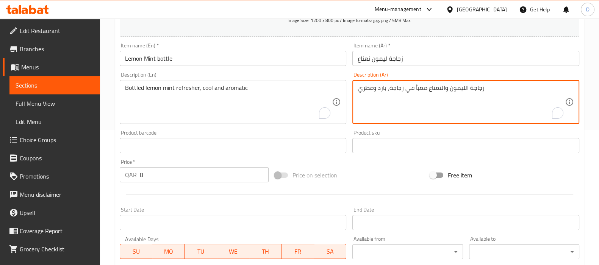
drag, startPoint x: 423, startPoint y: 87, endPoint x: 390, endPoint y: 87, distance: 32.6
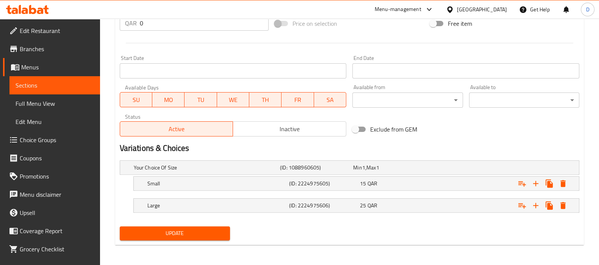
type textarea "زجاجة الليمون والنعناع منعشة، بارد وعطري"
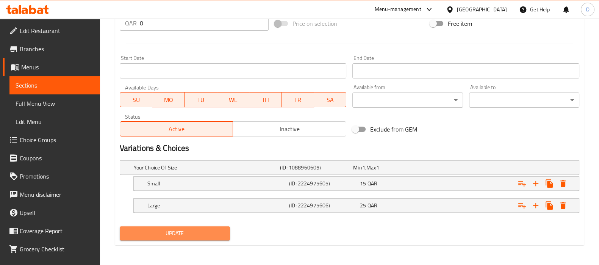
click at [185, 233] on span "Update" at bounding box center [175, 232] width 98 height 9
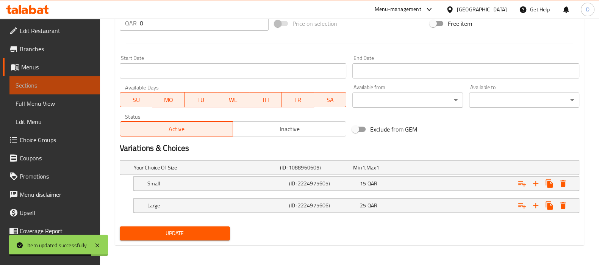
click at [74, 90] on link "Sections" at bounding box center [54, 85] width 91 height 18
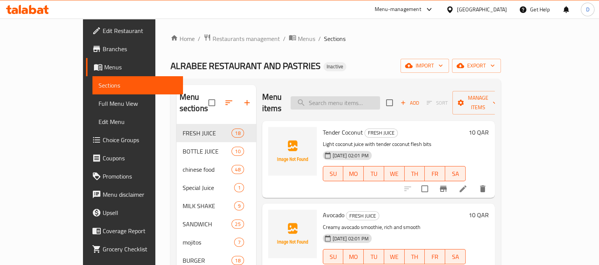
click at [331, 96] on input "search" at bounding box center [335, 102] width 89 height 13
paste input "Banana"
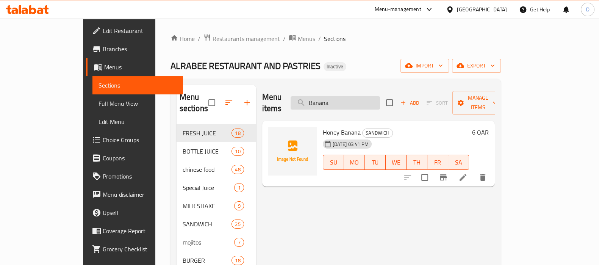
click at [352, 103] on input "Banana" at bounding box center [335, 102] width 89 height 13
paste input "Creamy avocado smoothie, rich and smooth"
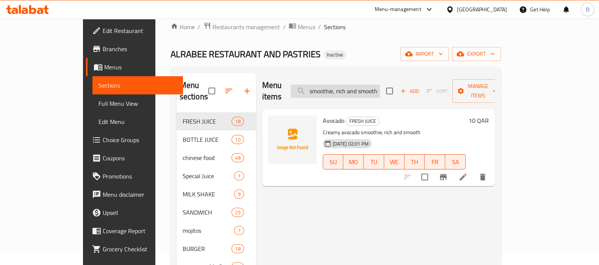
scroll to position [13, 0]
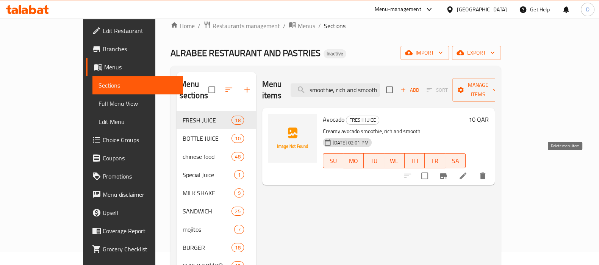
type input "Creamy avocado smoothie, rich and smooth"
click at [487, 171] on icon "delete" at bounding box center [482, 175] width 9 height 9
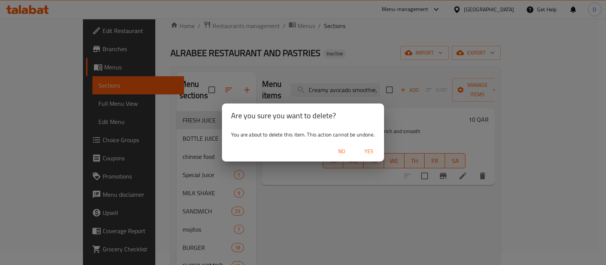
click at [410, 132] on div "Are you sure you want to delete? You are about to delete this item. This action…" at bounding box center [303, 132] width 606 height 265
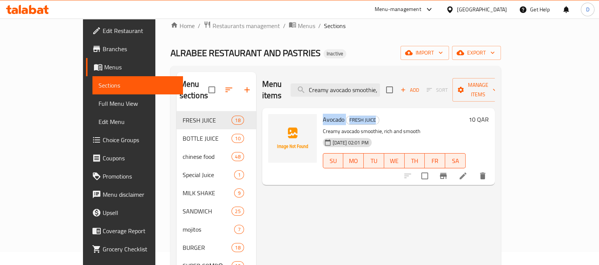
drag, startPoint x: 303, startPoint y: 105, endPoint x: 360, endPoint y: 104, distance: 56.9
click at [360, 114] on h6 "Avocado FRESH JUICE" at bounding box center [394, 119] width 143 height 11
copy h6 "Avocado FRESH JUICE"
click at [487, 171] on icon "delete" at bounding box center [482, 175] width 9 height 9
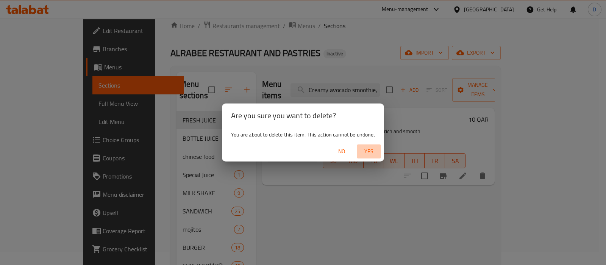
click at [367, 153] on span "Yes" at bounding box center [369, 151] width 18 height 9
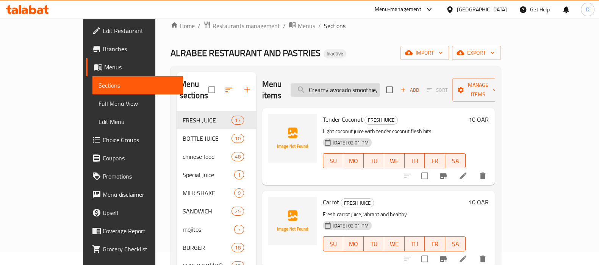
click at [318, 83] on input "Creamy avocado smoothie, rich and smooth" at bounding box center [335, 89] width 89 height 13
